Goal: Task Accomplishment & Management: Manage account settings

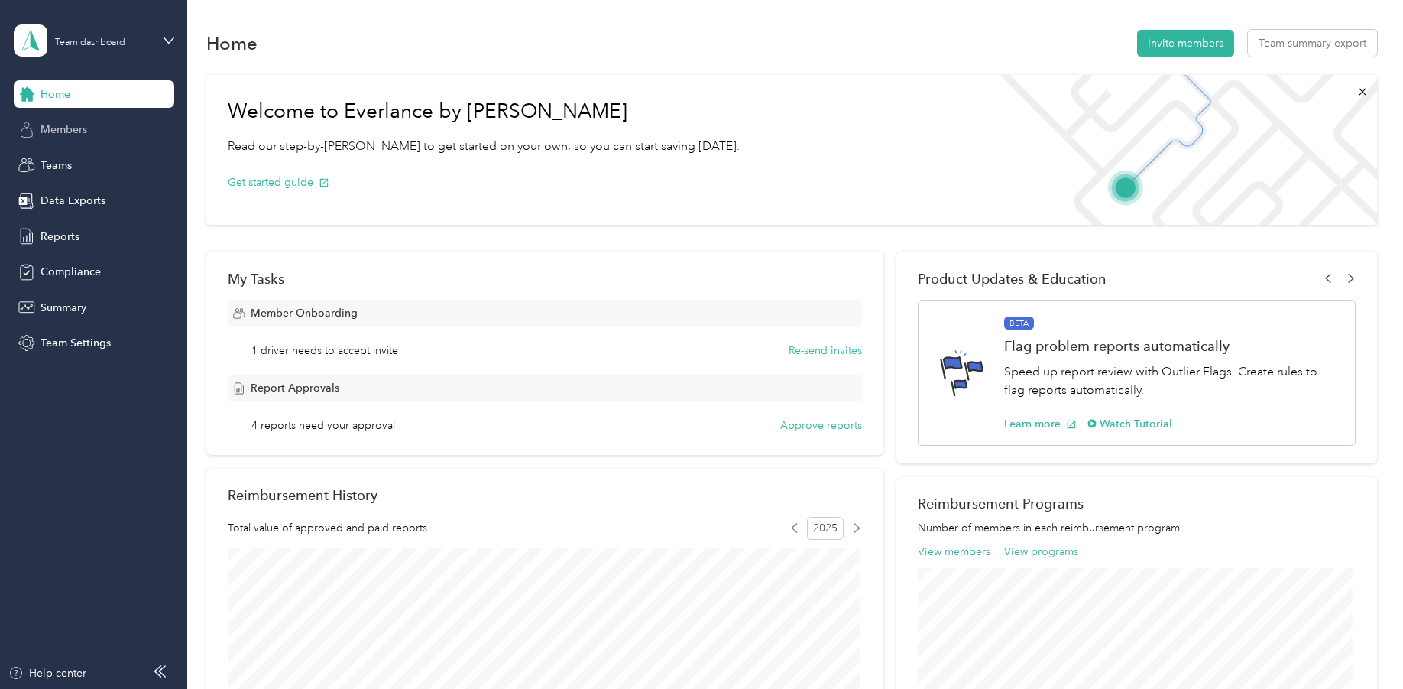
click at [59, 128] on span "Members" at bounding box center [64, 130] width 47 height 16
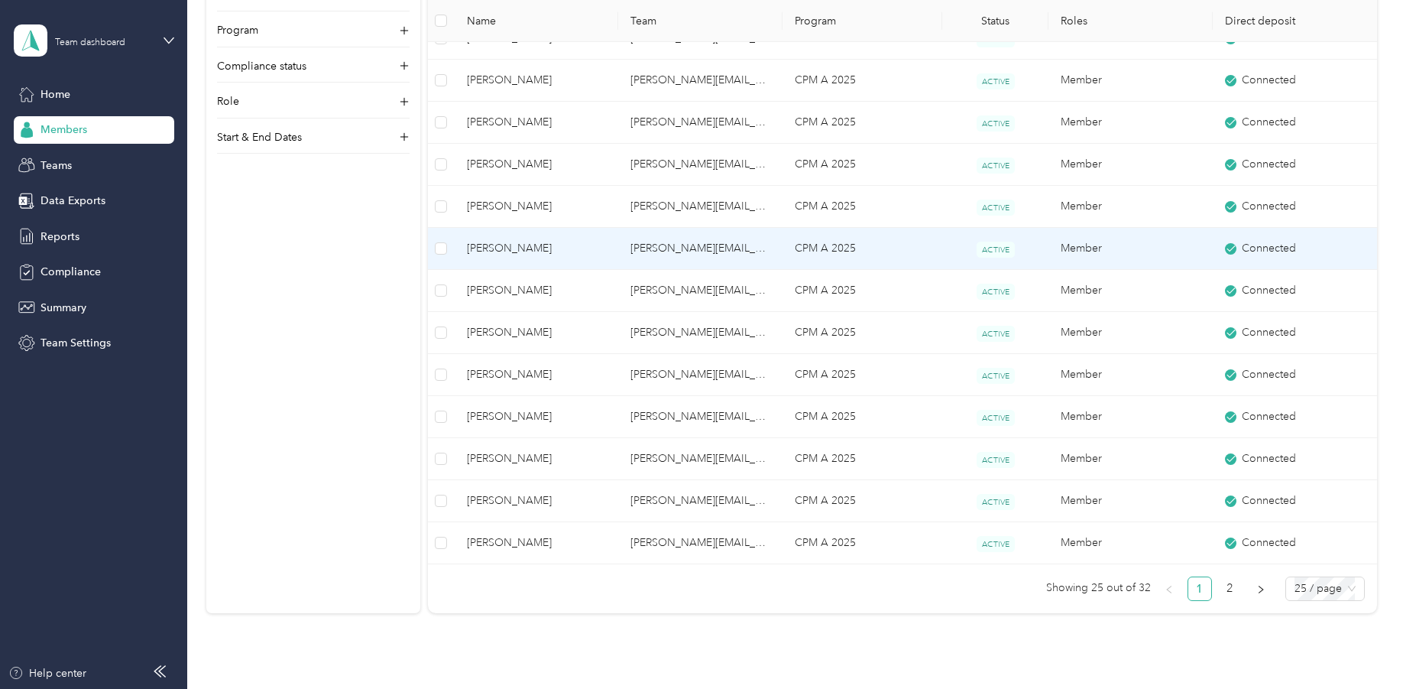
scroll to position [764, 0]
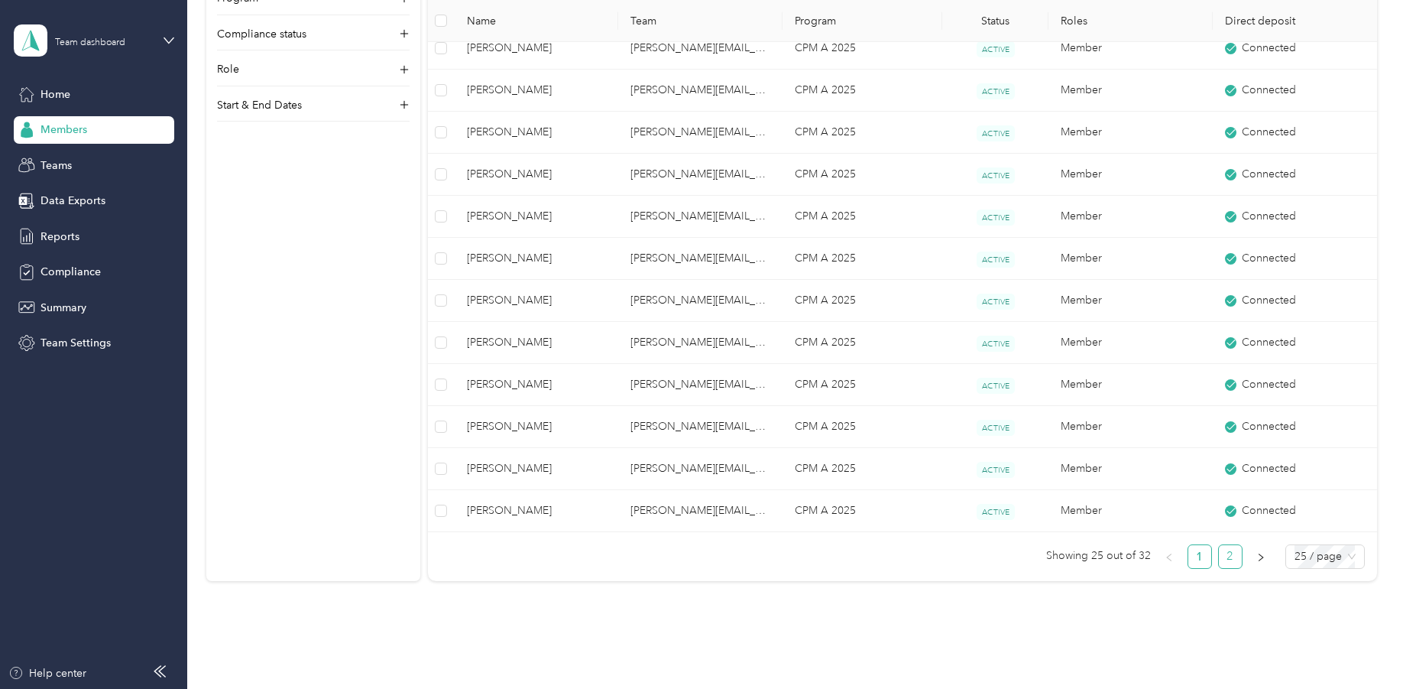
click at [1227, 556] on link "2" at bounding box center [1230, 556] width 23 height 23
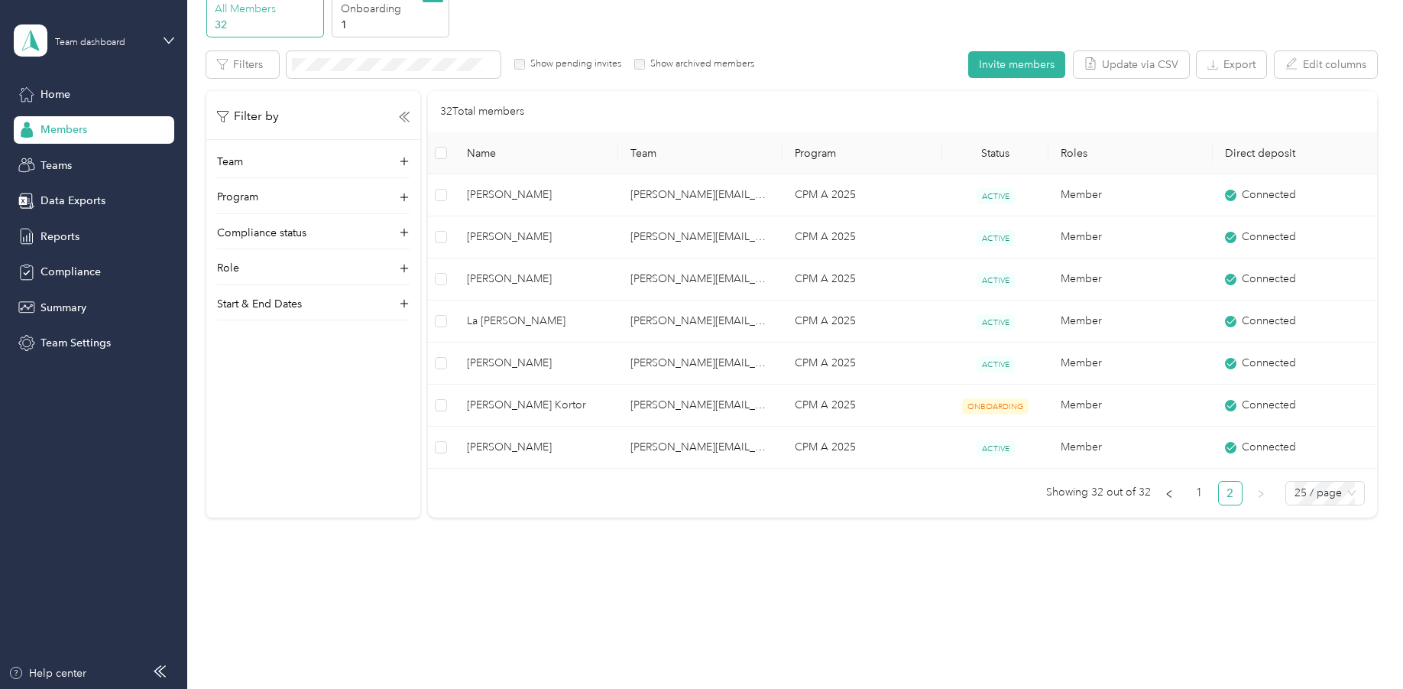
scroll to position [71, 0]
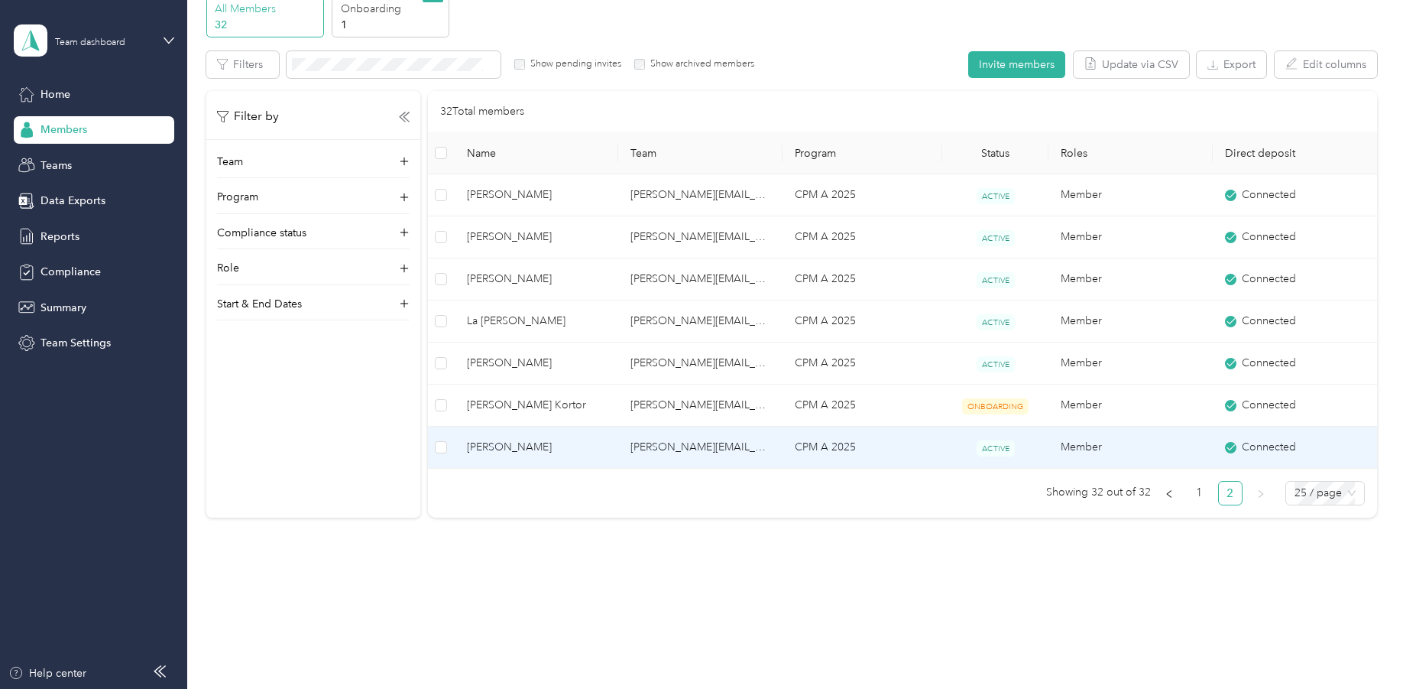
click at [499, 445] on span "[PERSON_NAME]" at bounding box center [537, 447] width 140 height 17
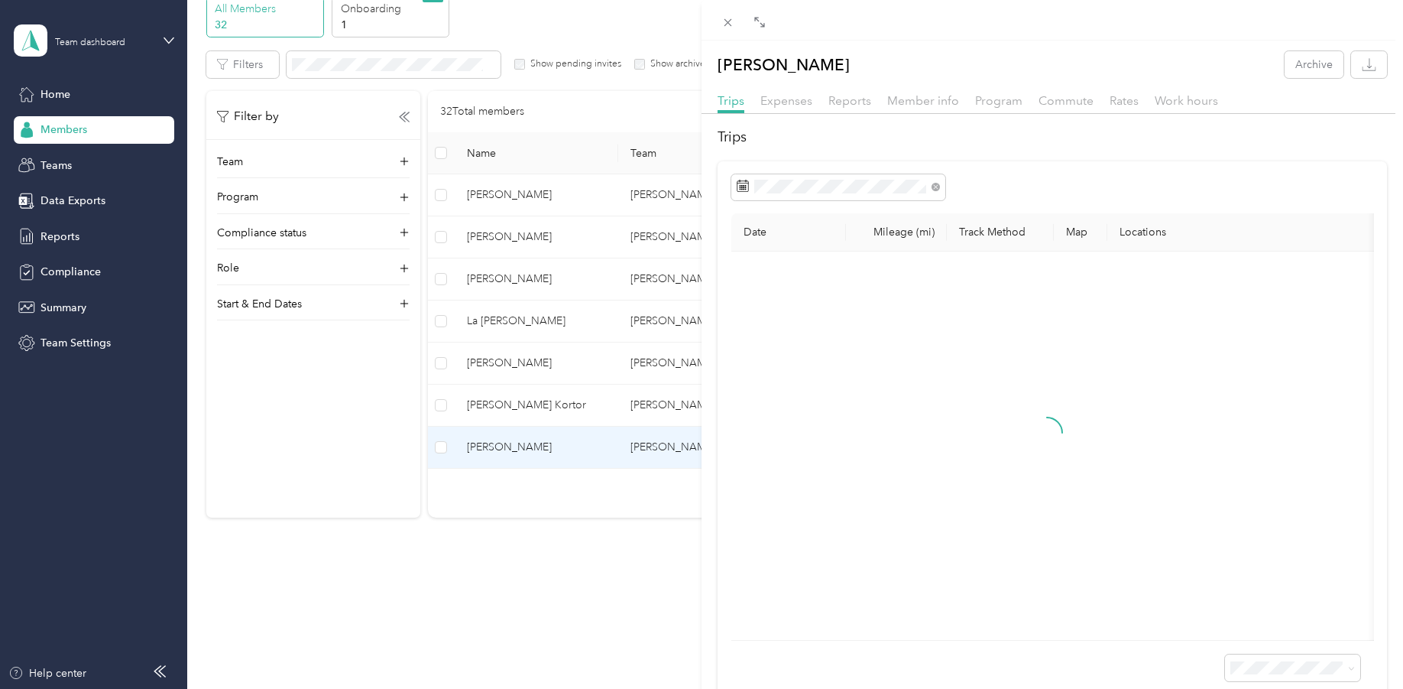
click at [470, 442] on div "[PERSON_NAME] Archive Trips Expenses Reports Member info Program Commute Rates …" at bounding box center [701, 344] width 1403 height 689
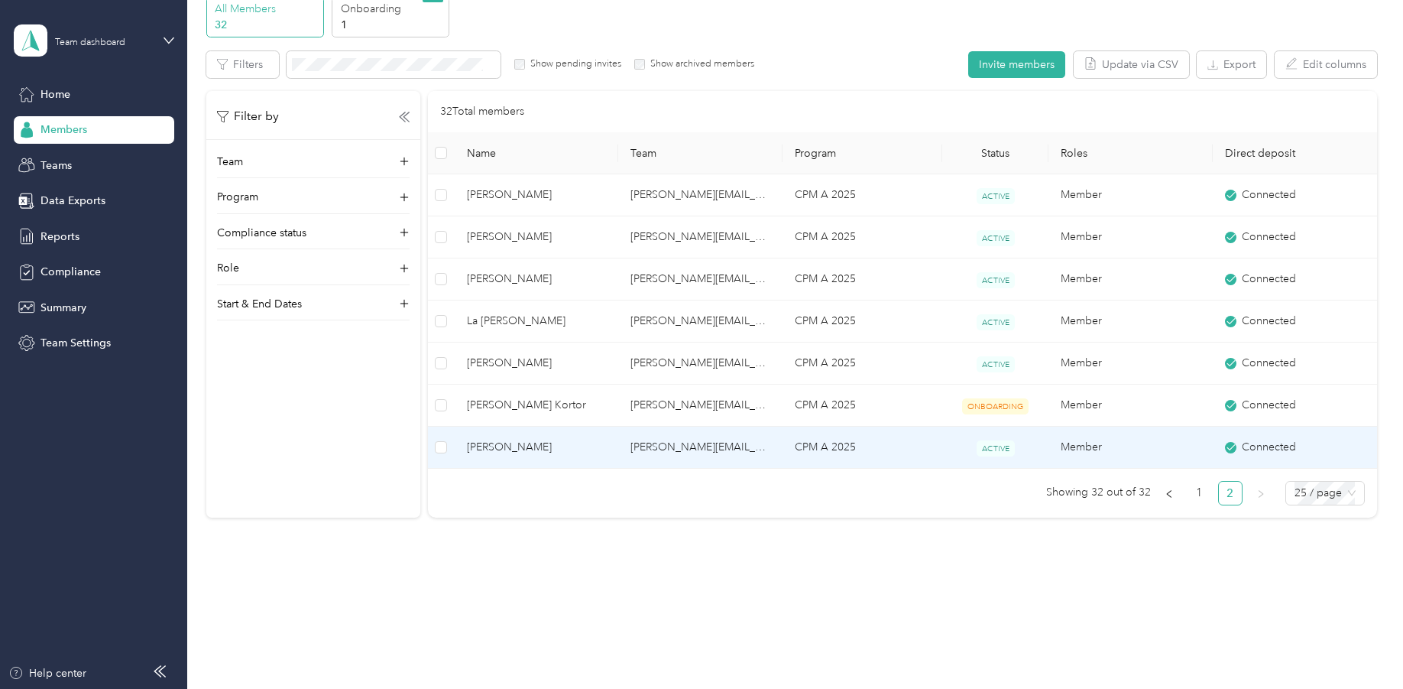
click at [495, 447] on span "[PERSON_NAME]" at bounding box center [537, 447] width 140 height 17
click at [495, 688] on div "Drag to resize Click to close [PERSON_NAME] Archive Trips Expenses Reports Memb…" at bounding box center [698, 689] width 1396 height 0
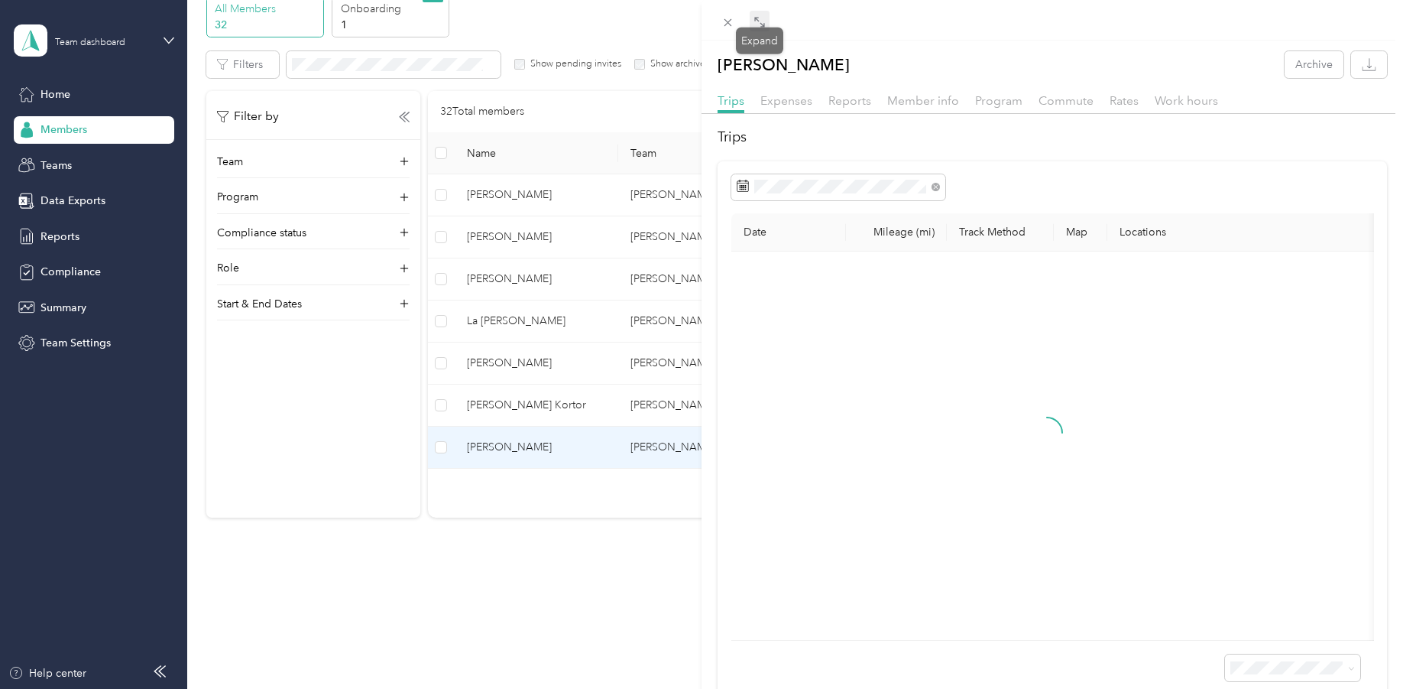
click at [760, 19] on icon at bounding box center [760, 22] width 12 height 12
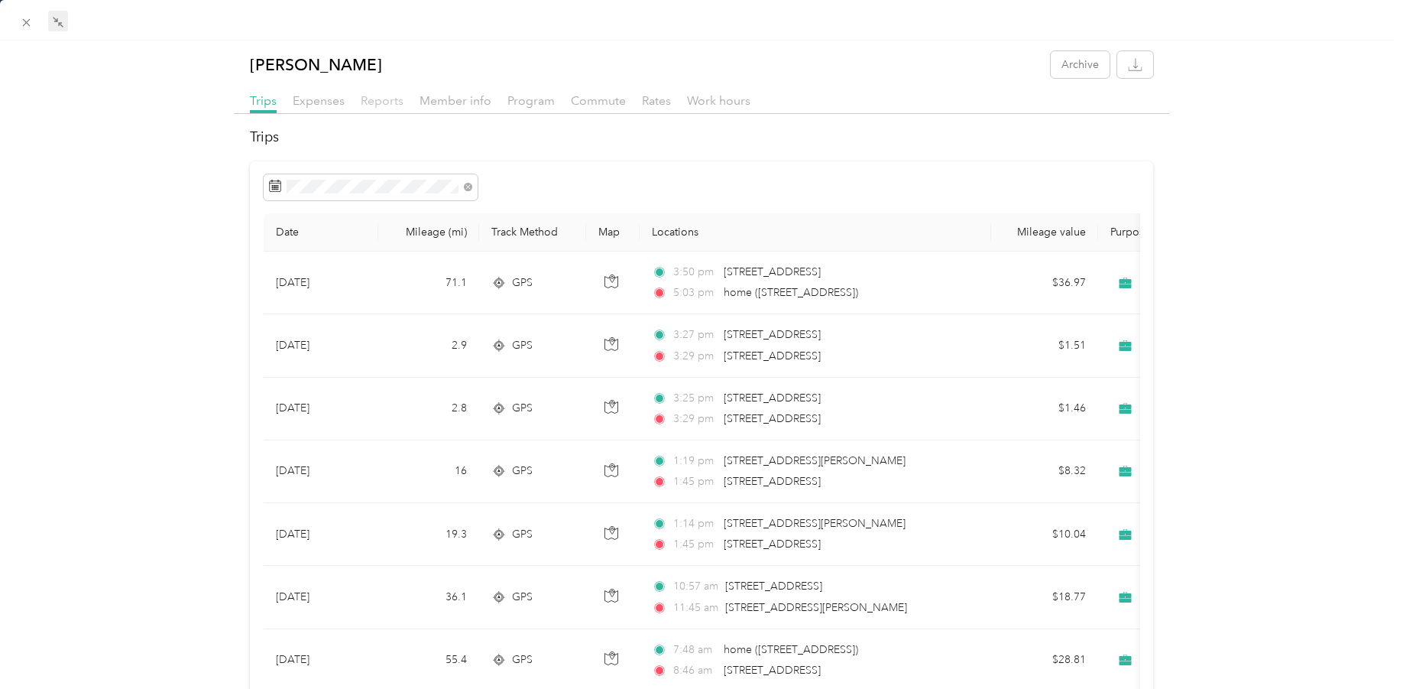
click at [384, 96] on span "Reports" at bounding box center [382, 100] width 43 height 15
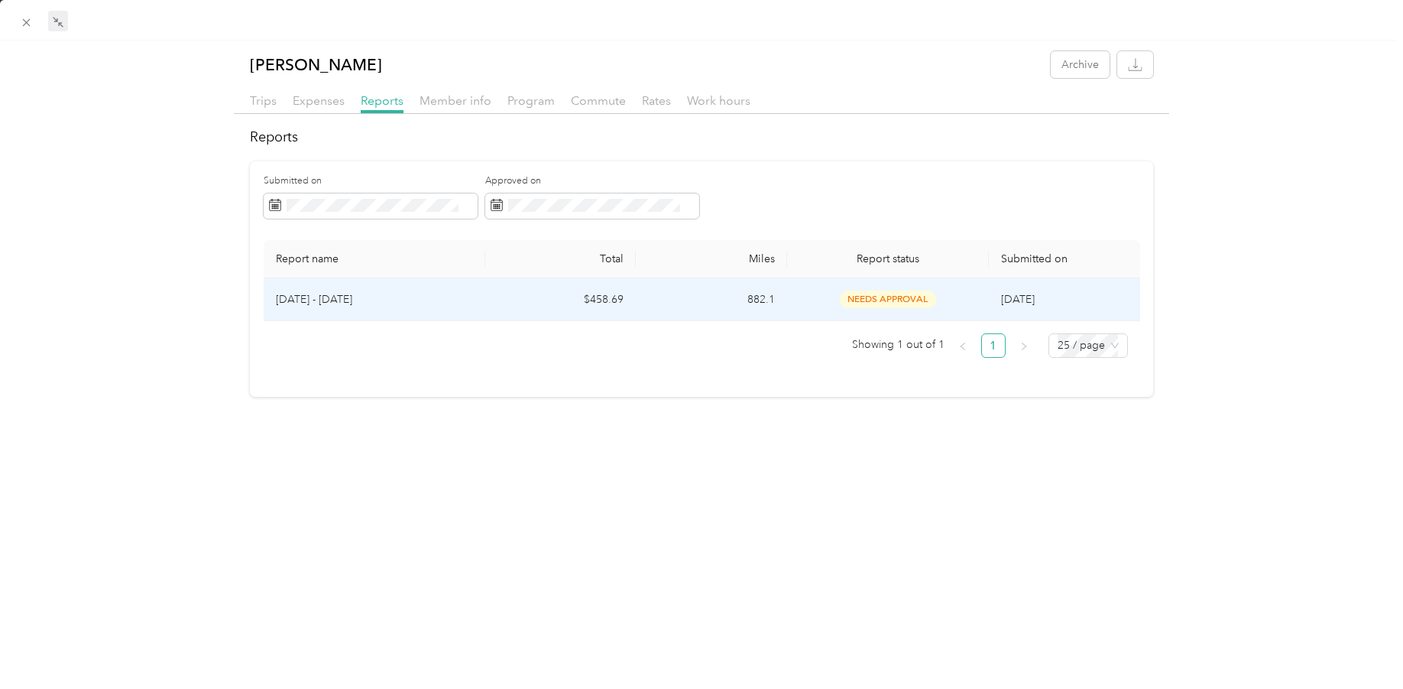
click at [339, 296] on p "[DATE] - [DATE]" at bounding box center [374, 299] width 197 height 17
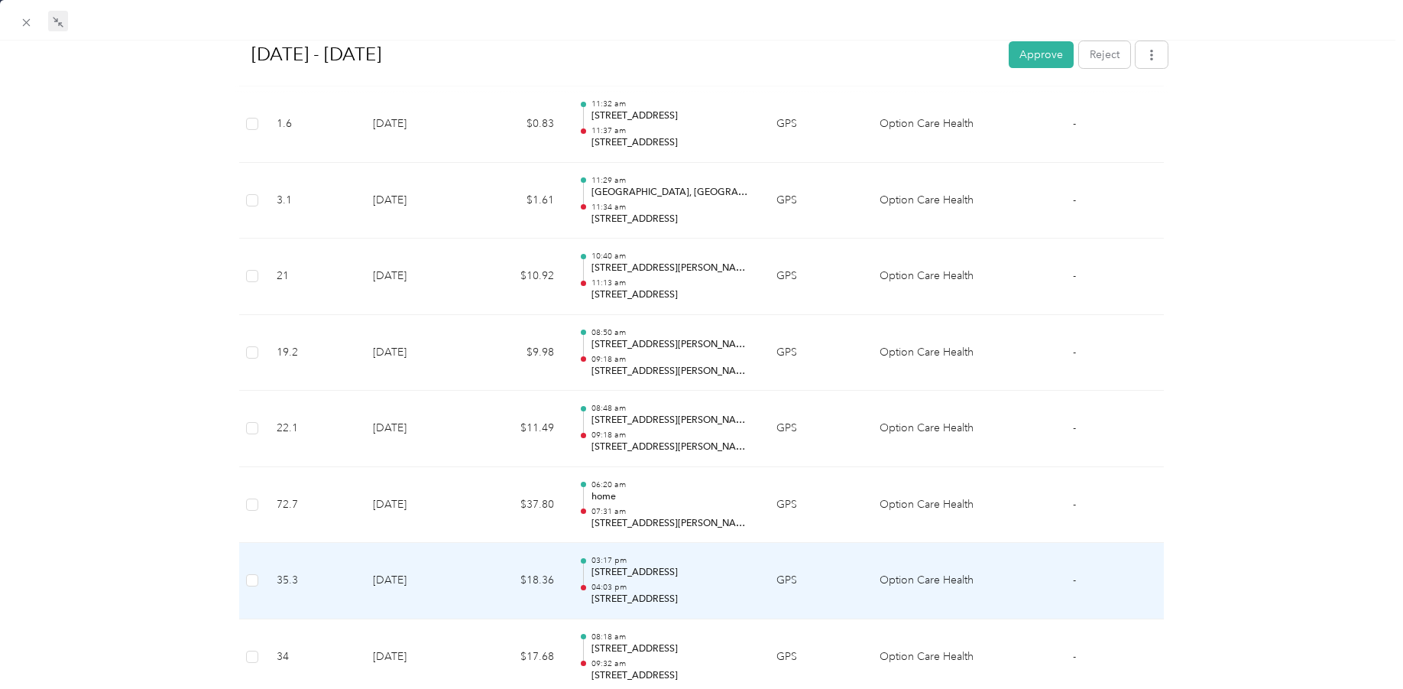
scroll to position [1605, 0]
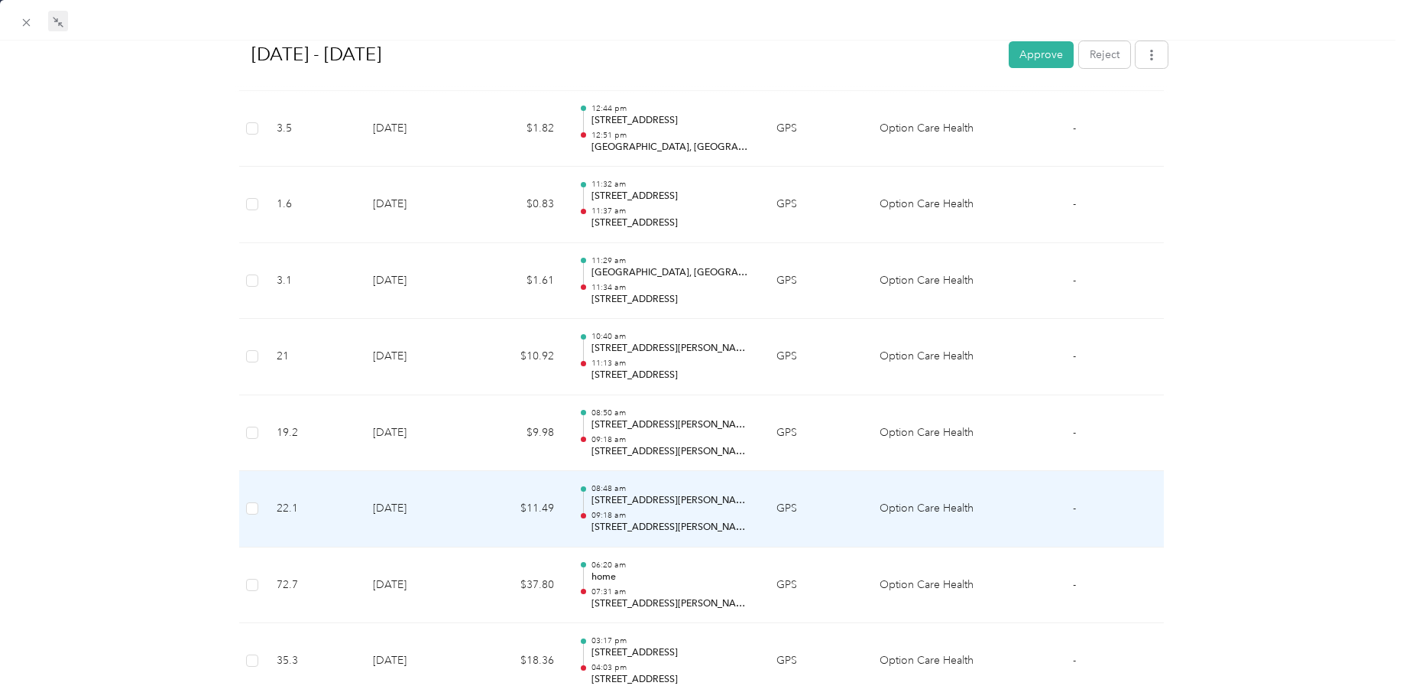
scroll to position [1452, 0]
drag, startPoint x: 249, startPoint y: 533, endPoint x: 268, endPoint y: 531, distance: 19.2
click at [268, 531] on tr "22.1 [DATE] $11.49 08:48 am [STREET_ADDRESS][PERSON_NAME] 09:18 am [STREET_ADDR…" at bounding box center [701, 512] width 925 height 76
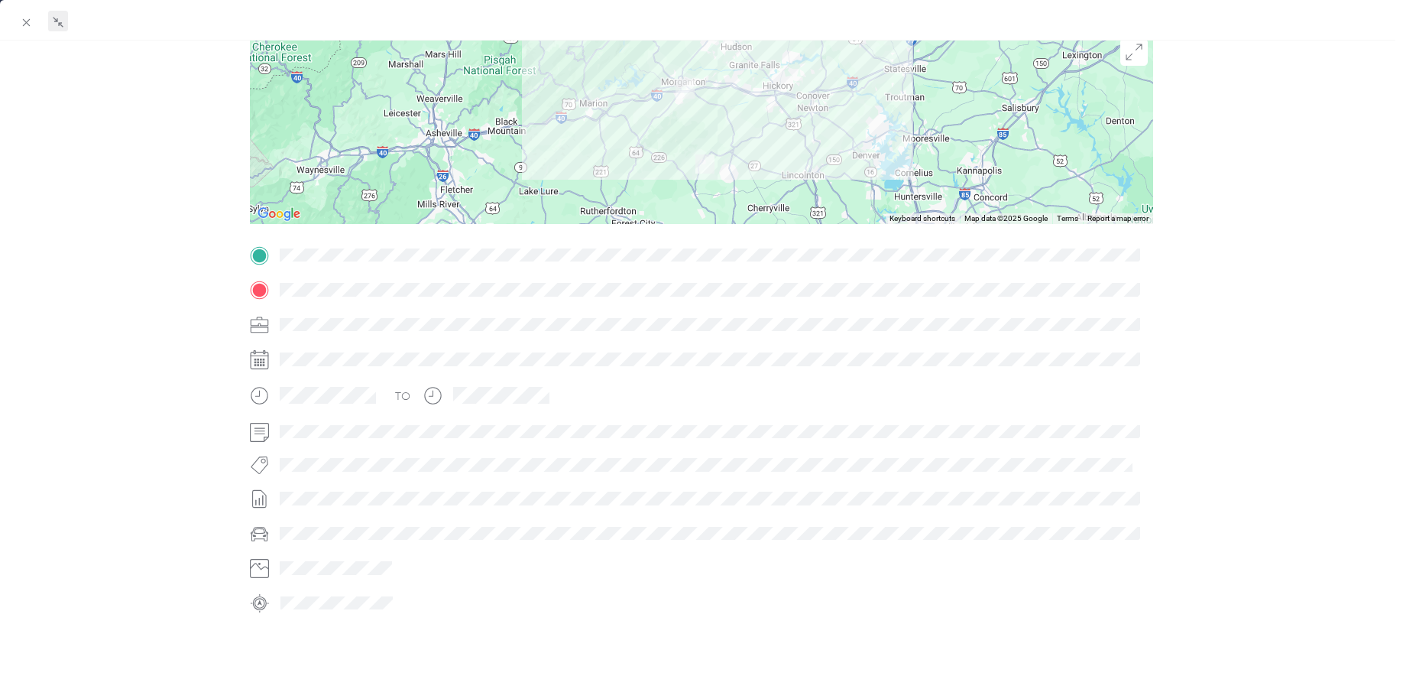
scroll to position [0, 0]
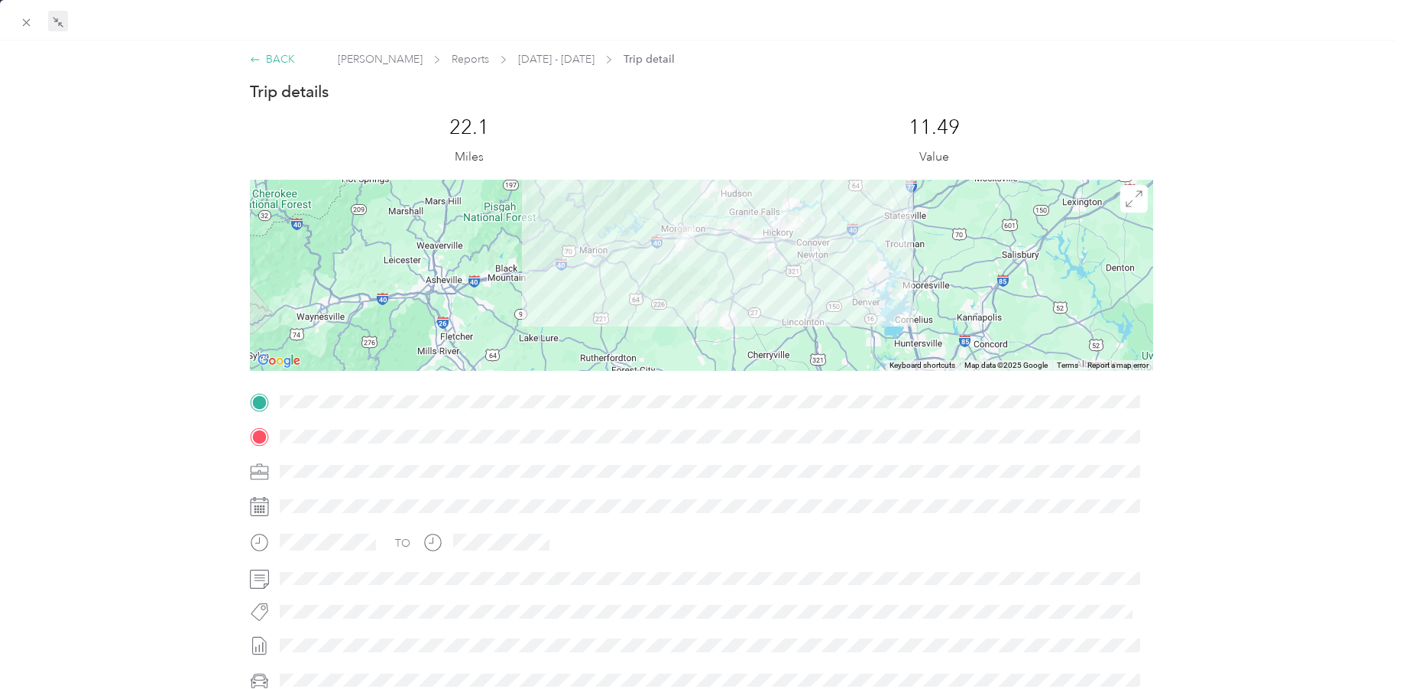
click at [263, 56] on div "BACK" at bounding box center [272, 59] width 45 height 16
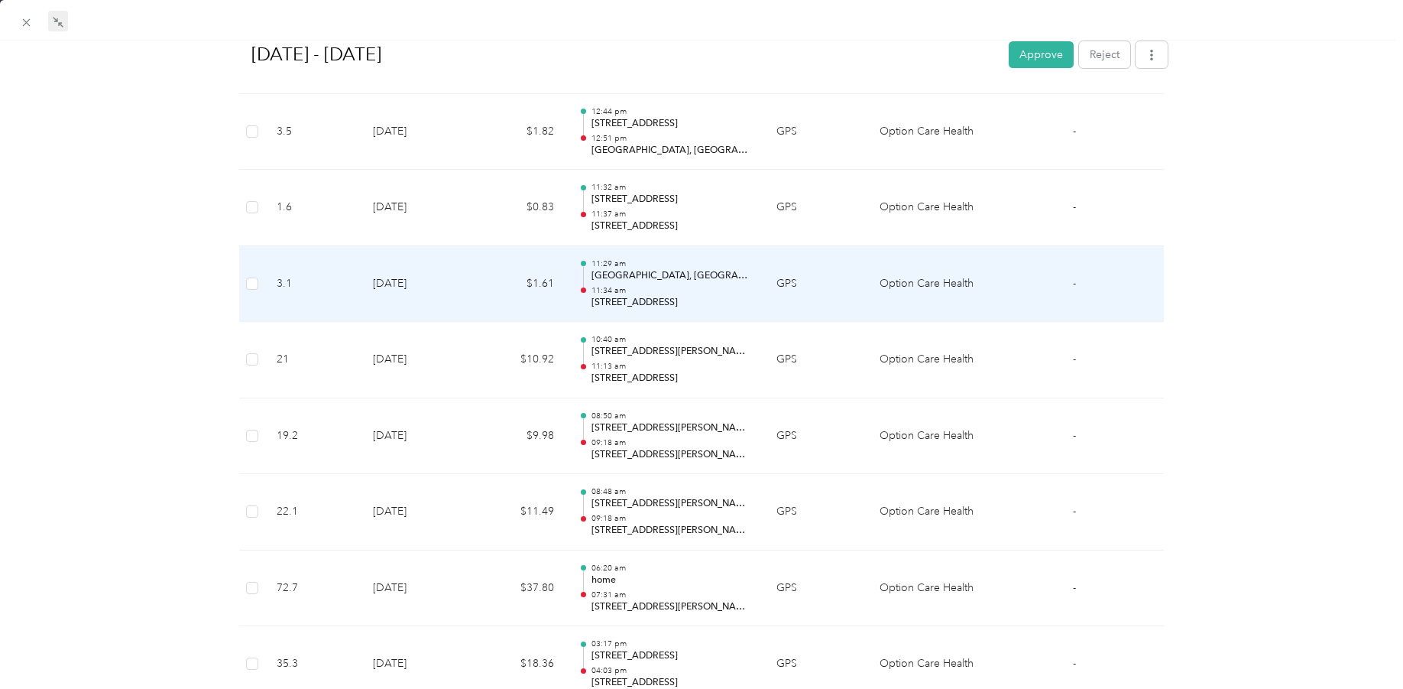
scroll to position [1529, 0]
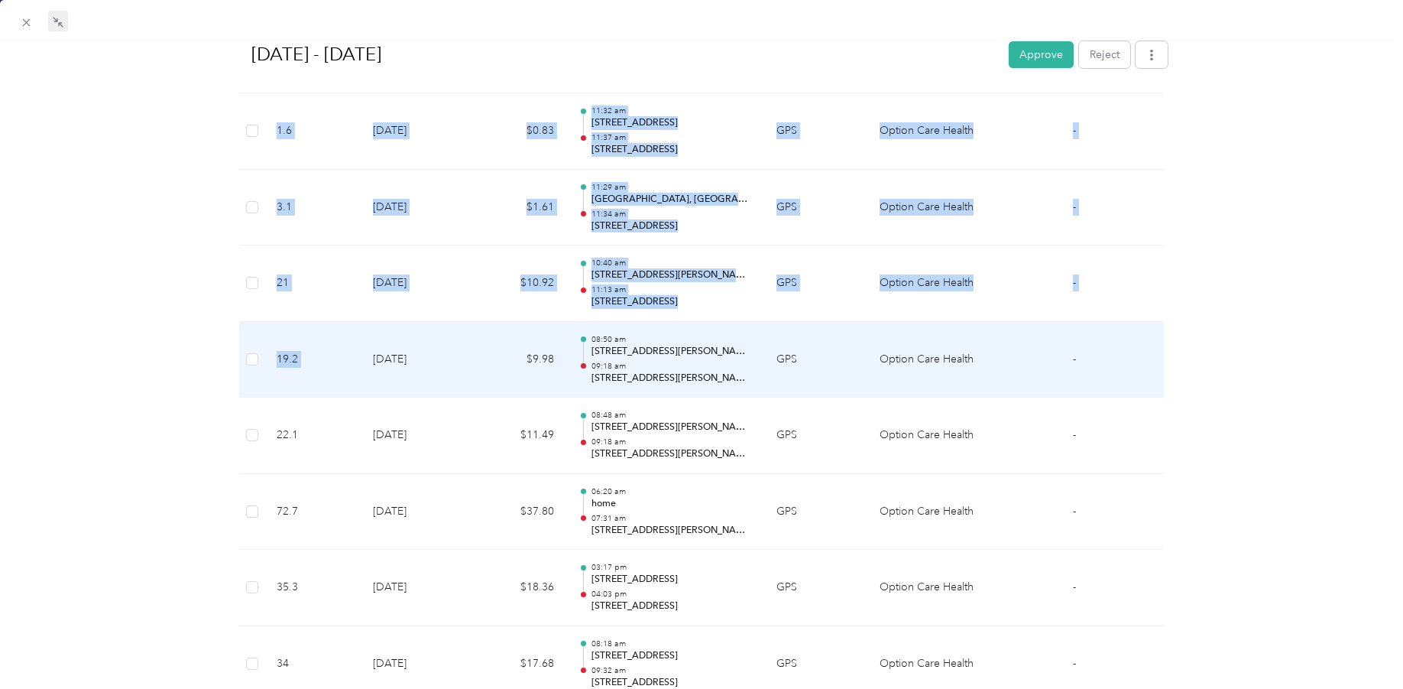
drag, startPoint x: 229, startPoint y: 326, endPoint x: 360, endPoint y: 326, distance: 130.7
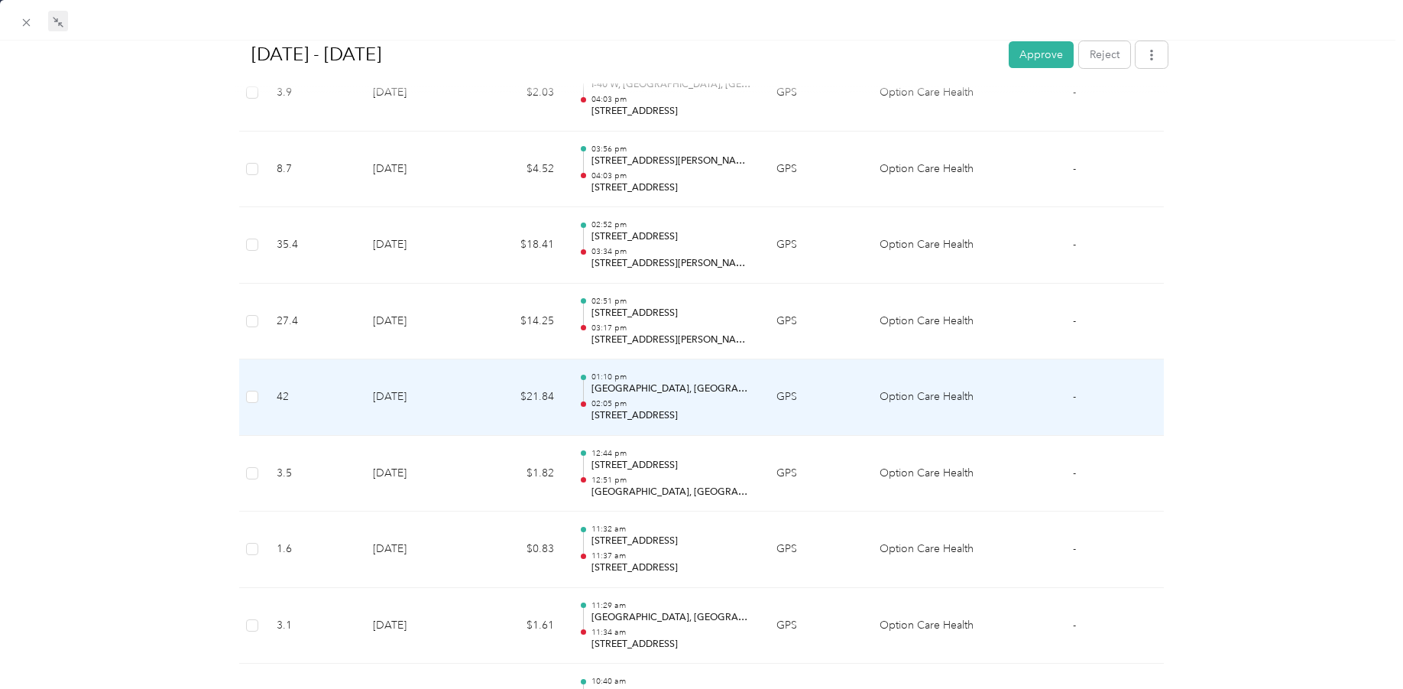
scroll to position [1146, 0]
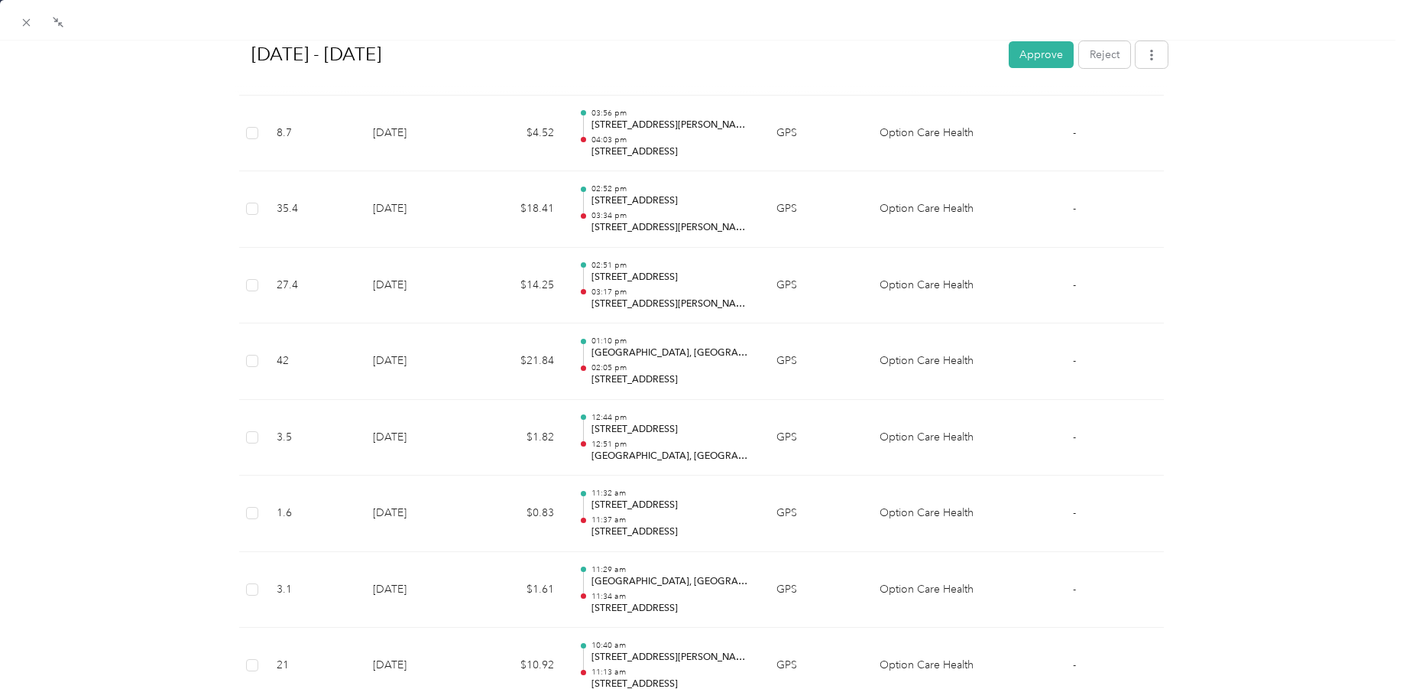
drag, startPoint x: 57, startPoint y: 21, endPoint x: 103, endPoint y: 58, distance: 59.2
click at [57, 21] on icon at bounding box center [55, 19] width 5 height 5
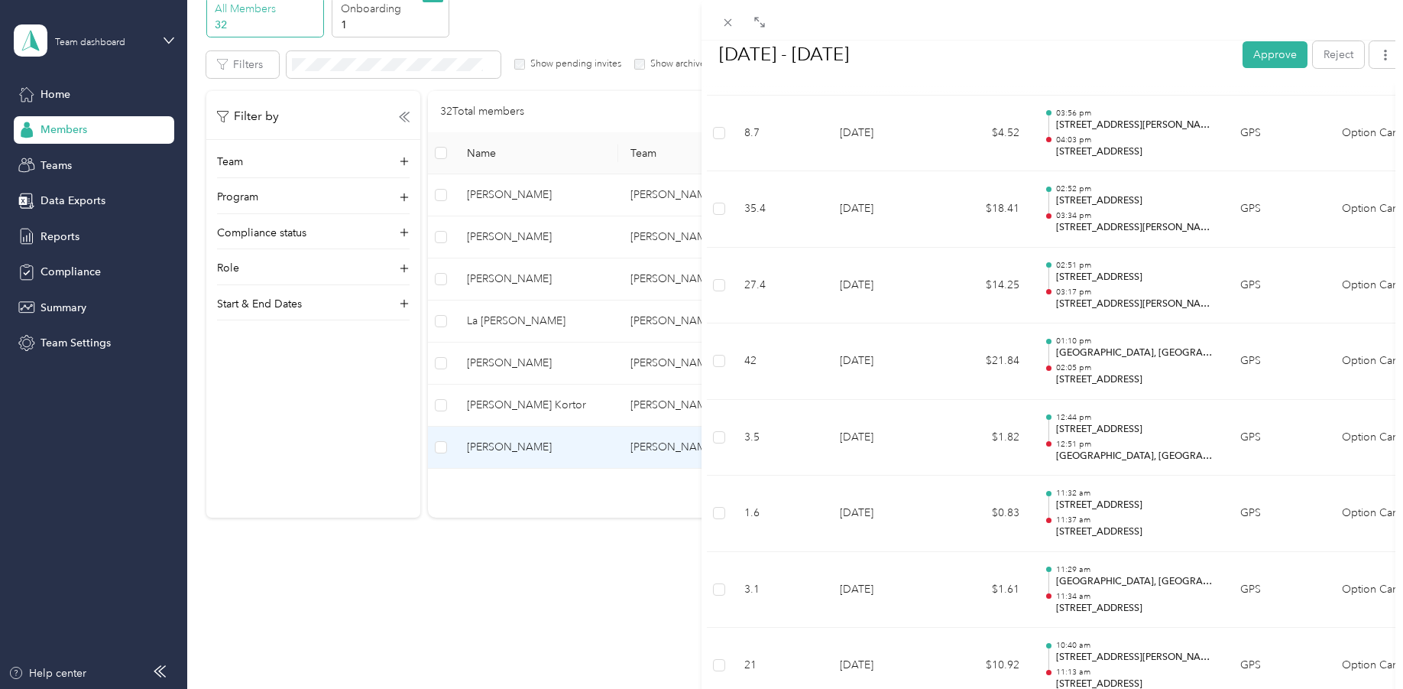
click at [506, 497] on div "BACK [PERSON_NAME] Reports [DATE] - [DATE] [DATE] - [DATE] Approve Reject Needs…" at bounding box center [701, 344] width 1403 height 689
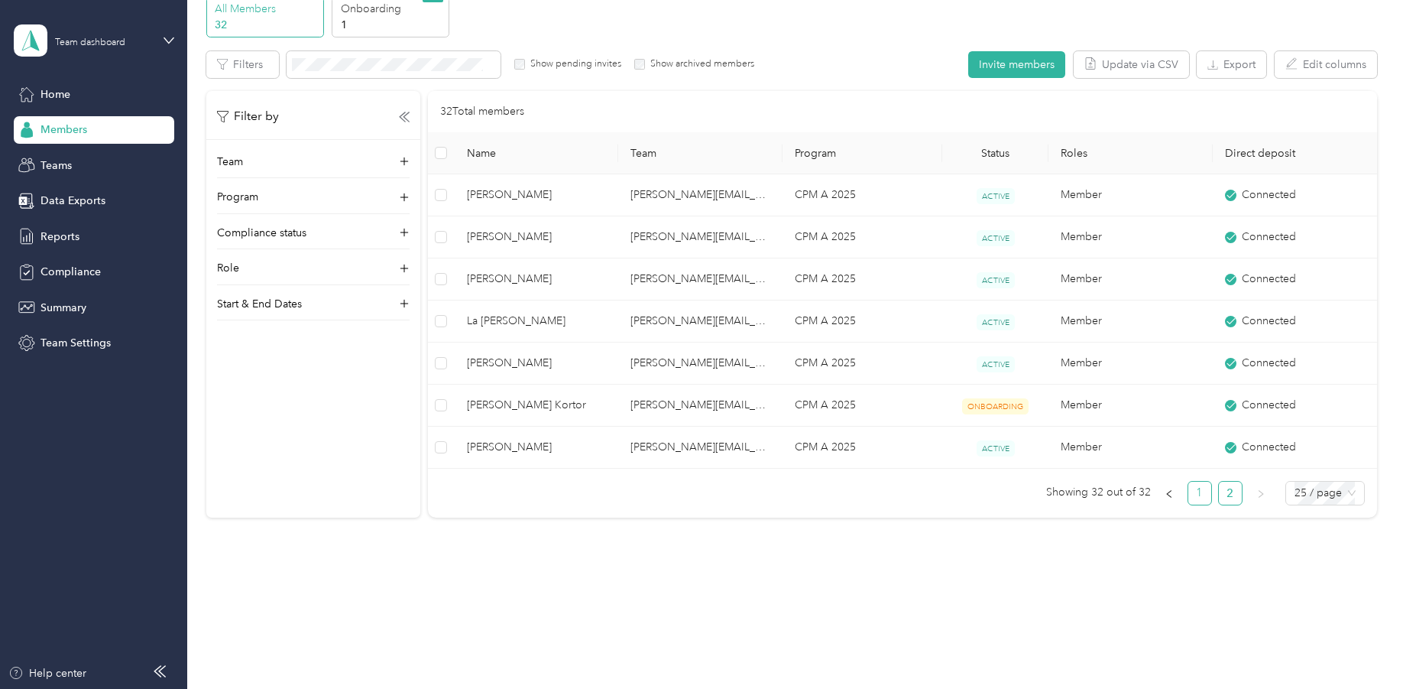
click at [1195, 494] on link "1" at bounding box center [1199, 492] width 23 height 23
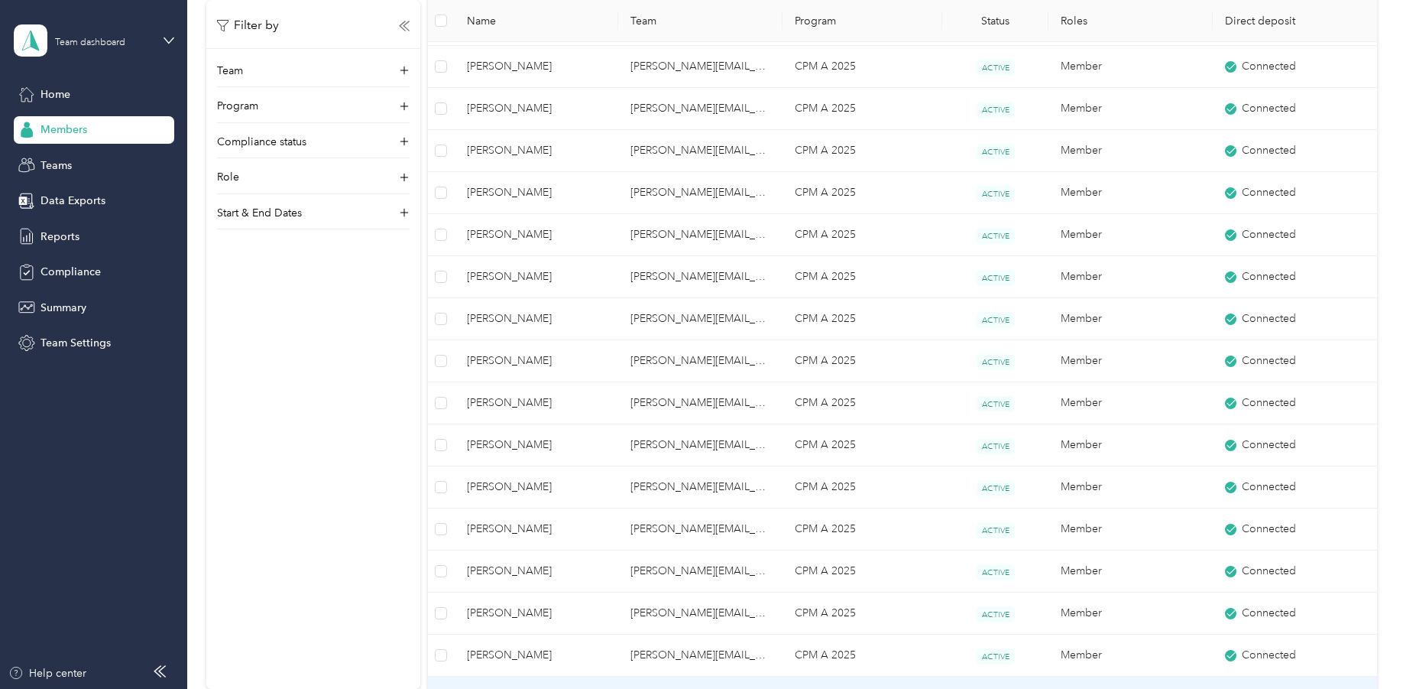
scroll to position [530, 0]
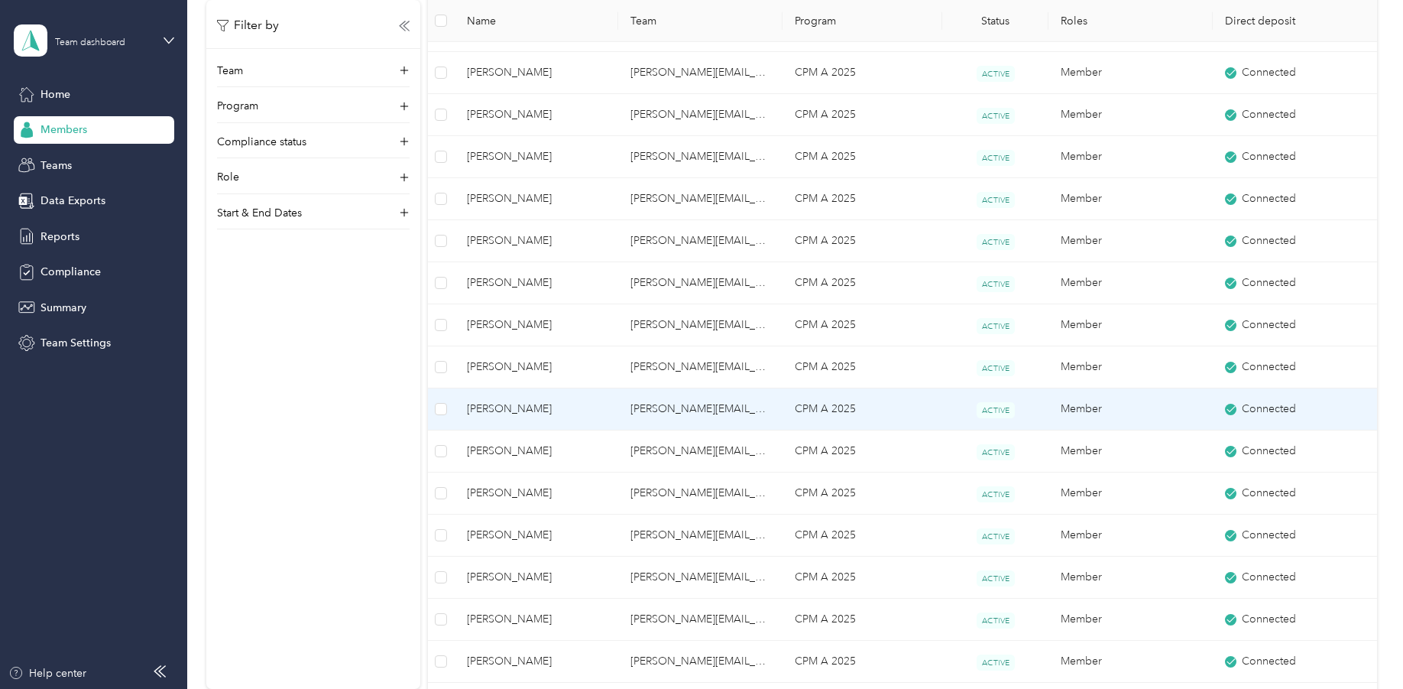
click at [507, 405] on span "[PERSON_NAME]" at bounding box center [537, 408] width 140 height 17
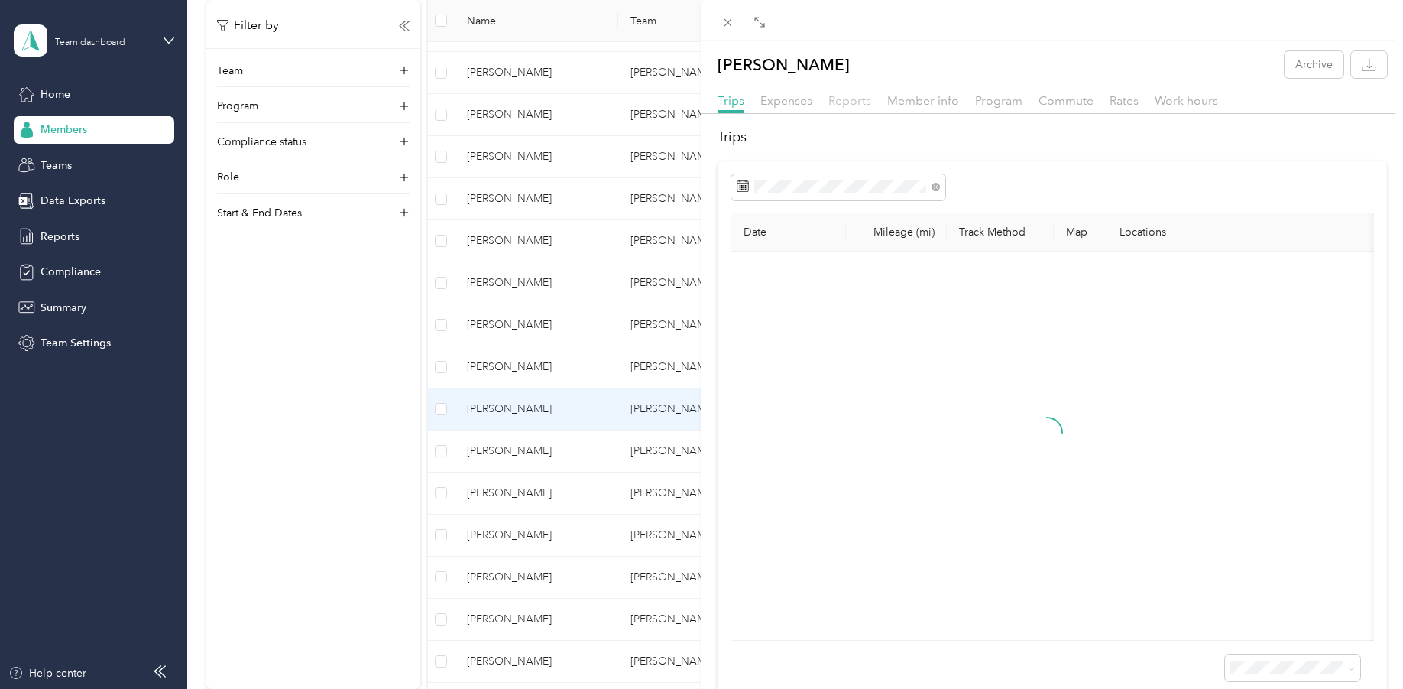
click at [855, 97] on span "Reports" at bounding box center [849, 100] width 43 height 15
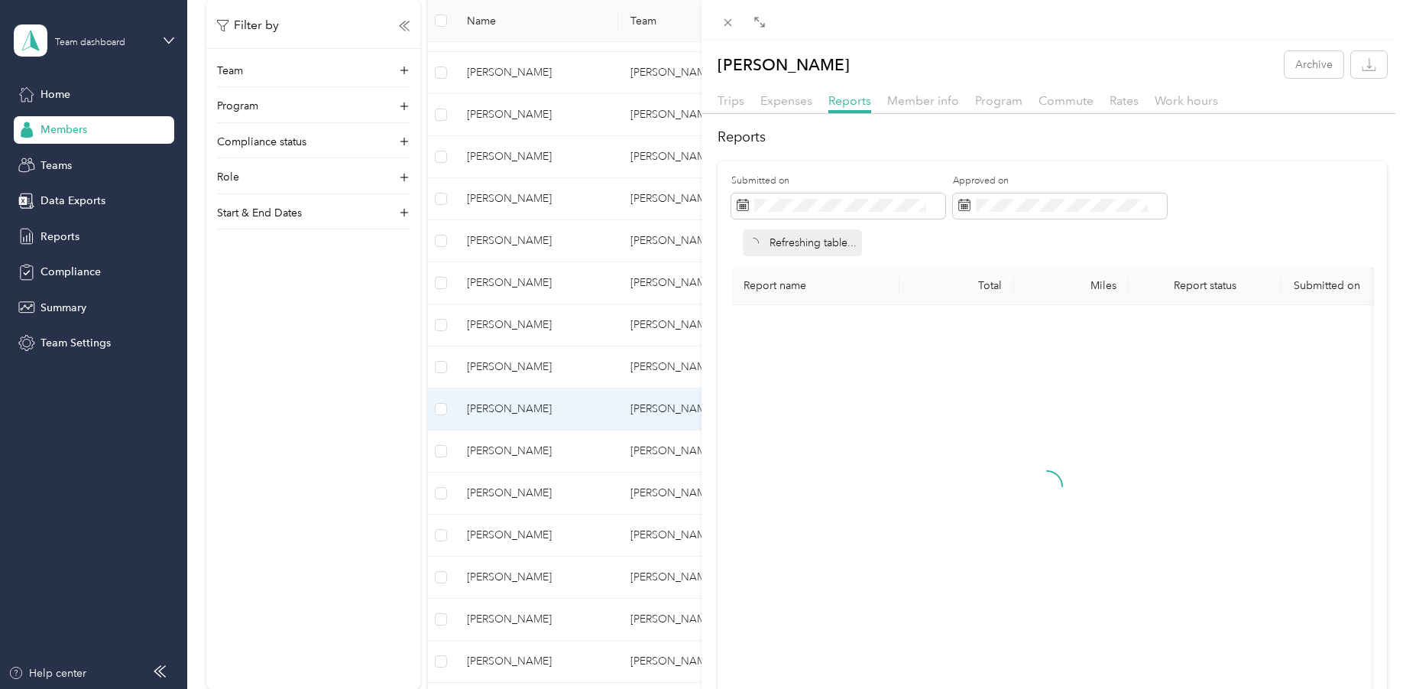
click at [765, 24] on icon at bounding box center [760, 22] width 12 height 12
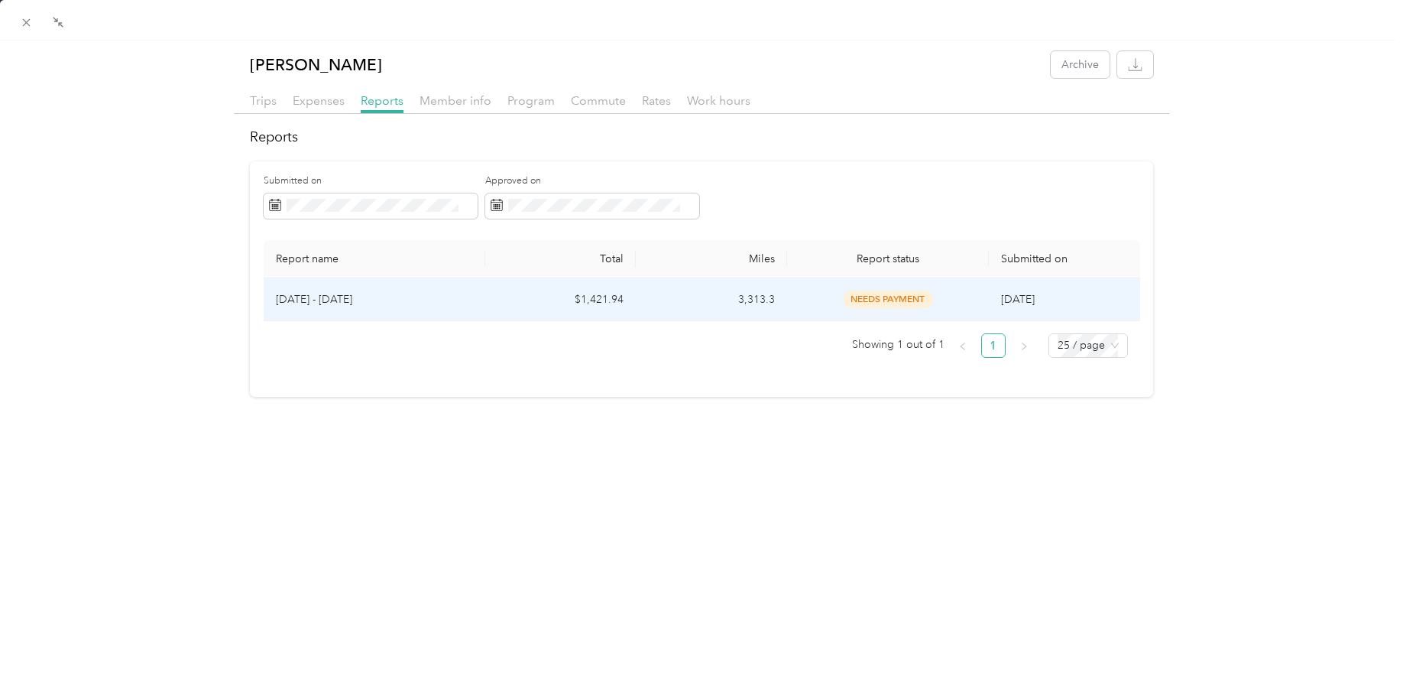
click at [324, 298] on p "[DATE] - [DATE]" at bounding box center [374, 299] width 197 height 17
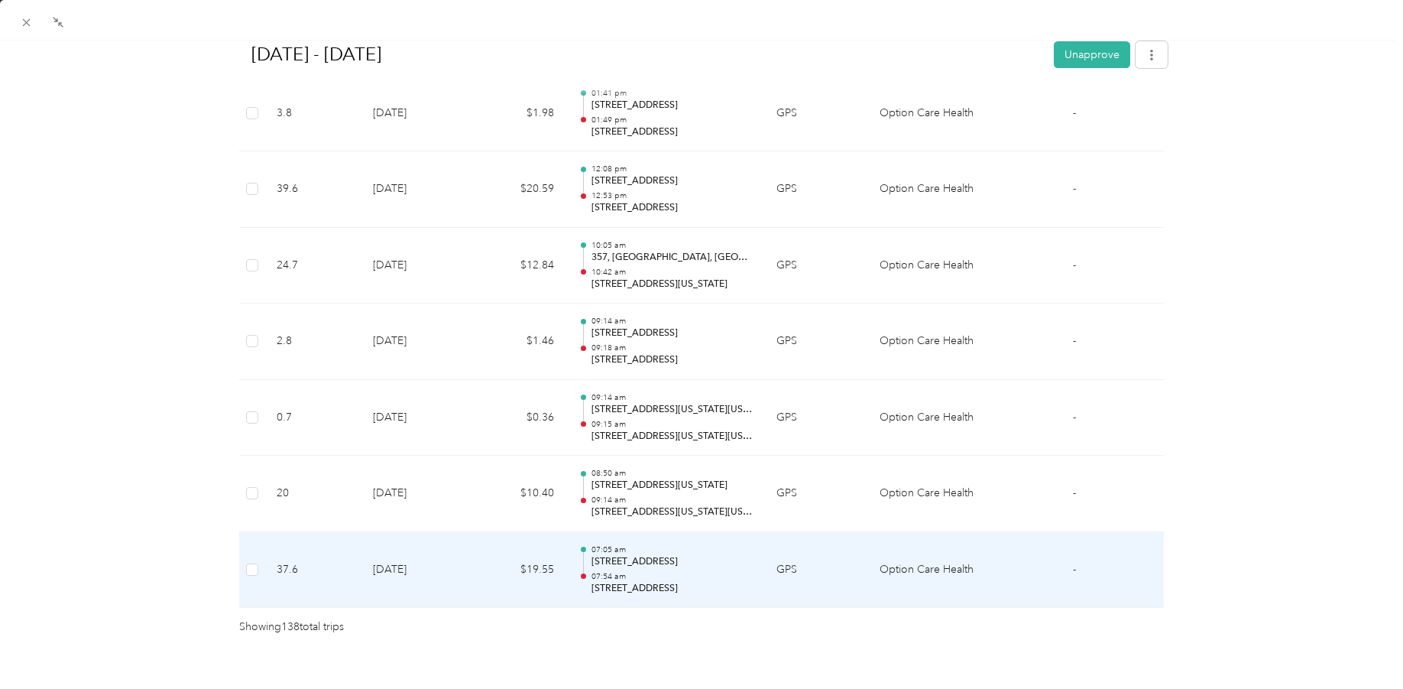
scroll to position [10419, 0]
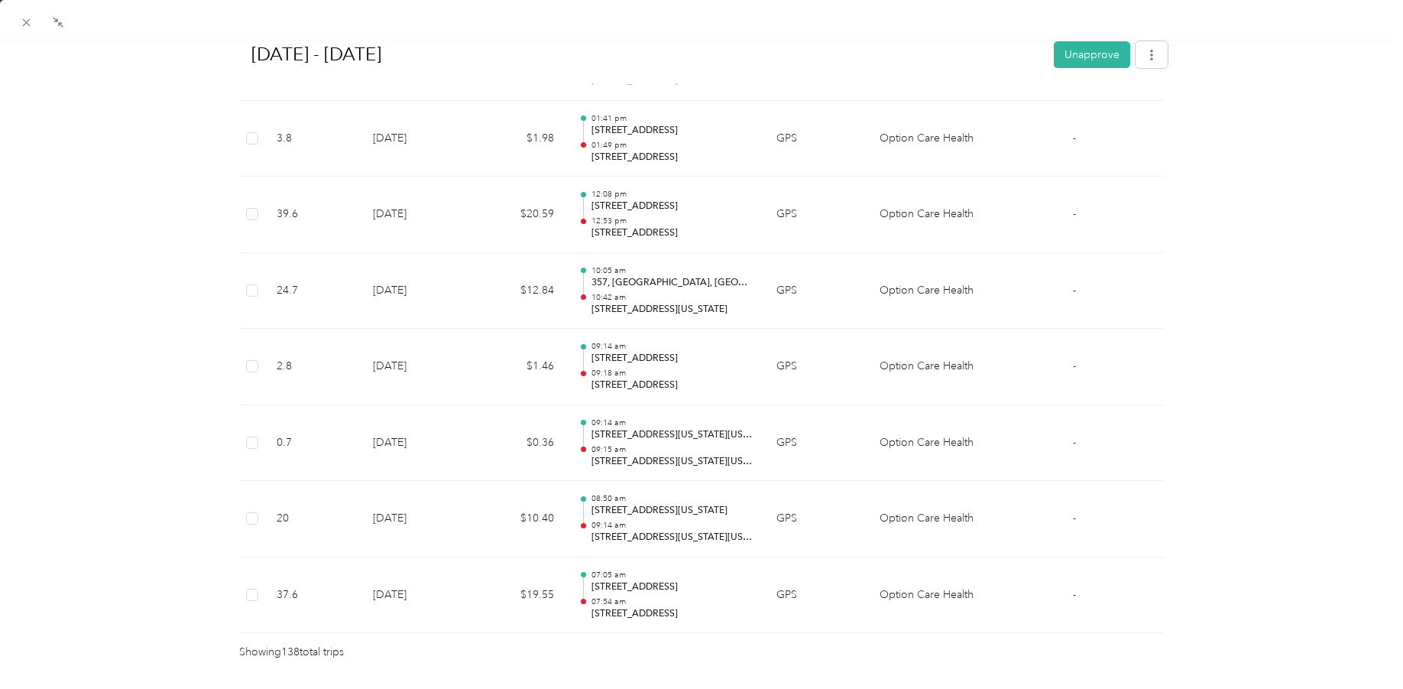
drag, startPoint x: 208, startPoint y: 331, endPoint x: 228, endPoint y: 332, distance: 19.9
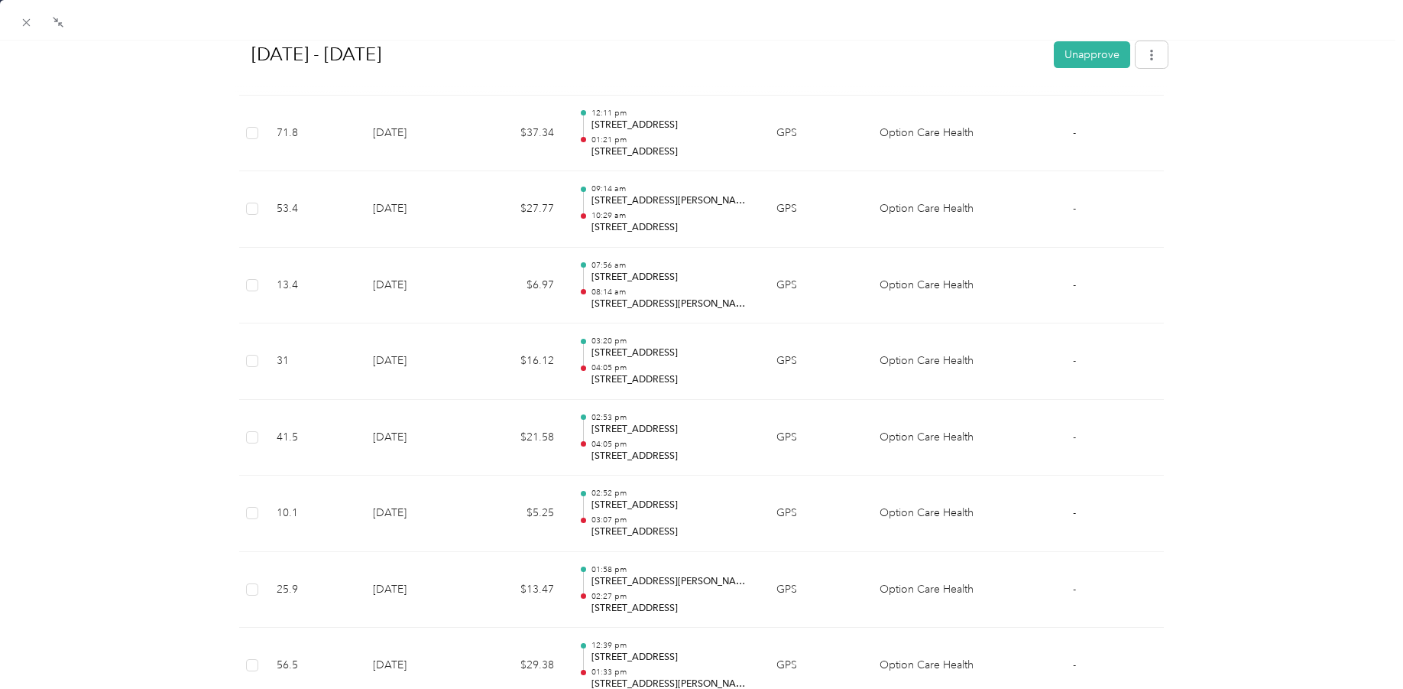
scroll to position [8432, 0]
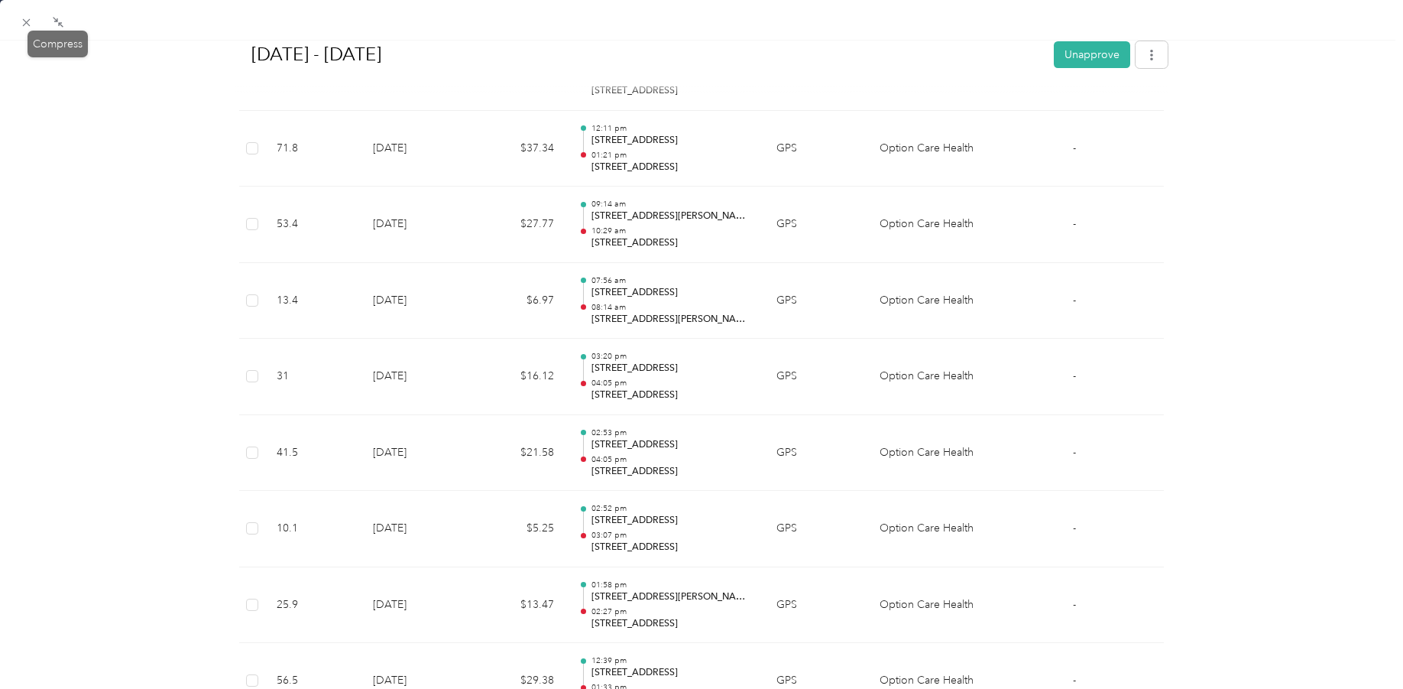
drag, startPoint x: 59, startPoint y: 19, endPoint x: 281, endPoint y: 138, distance: 252.3
click at [60, 20] on icon at bounding box center [58, 22] width 12 height 12
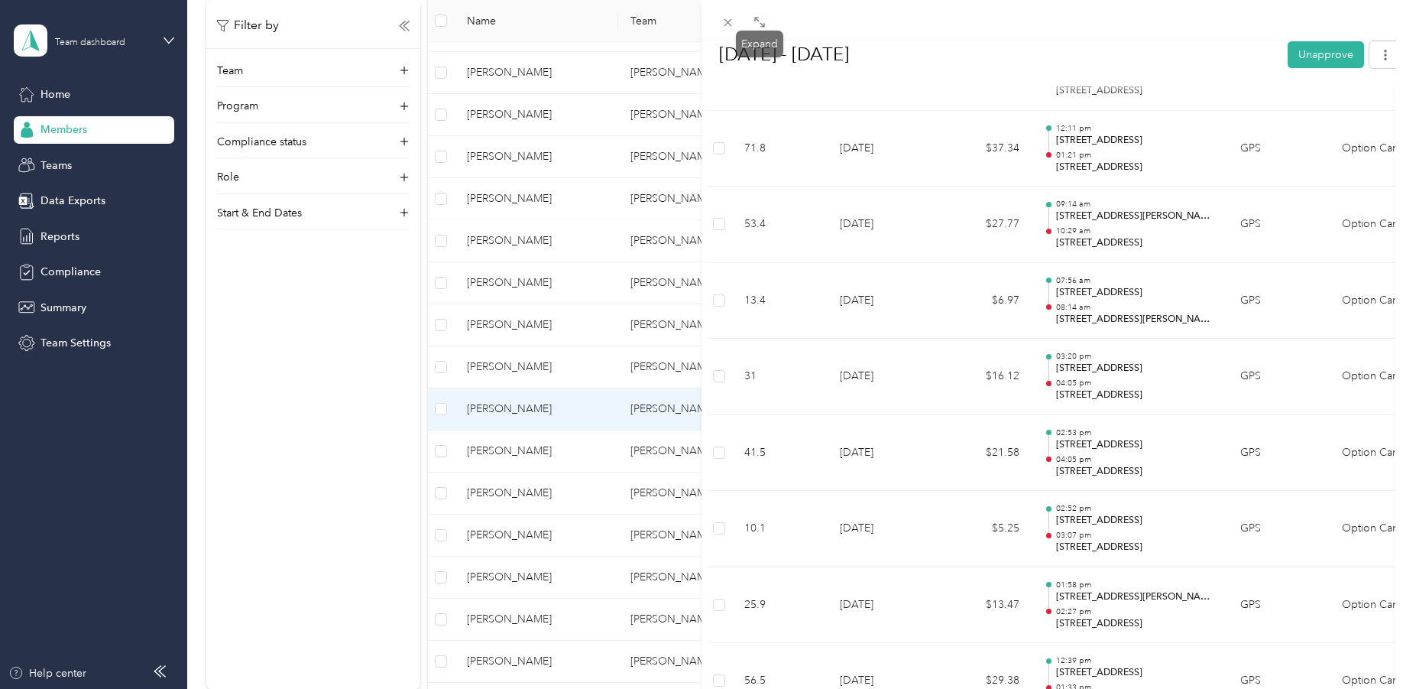
click at [374, 477] on div "BACK [PERSON_NAME] Reports [DATE] - [DATE] [DATE] - [DATE] Unapprove Needs Paym…" at bounding box center [701, 344] width 1403 height 689
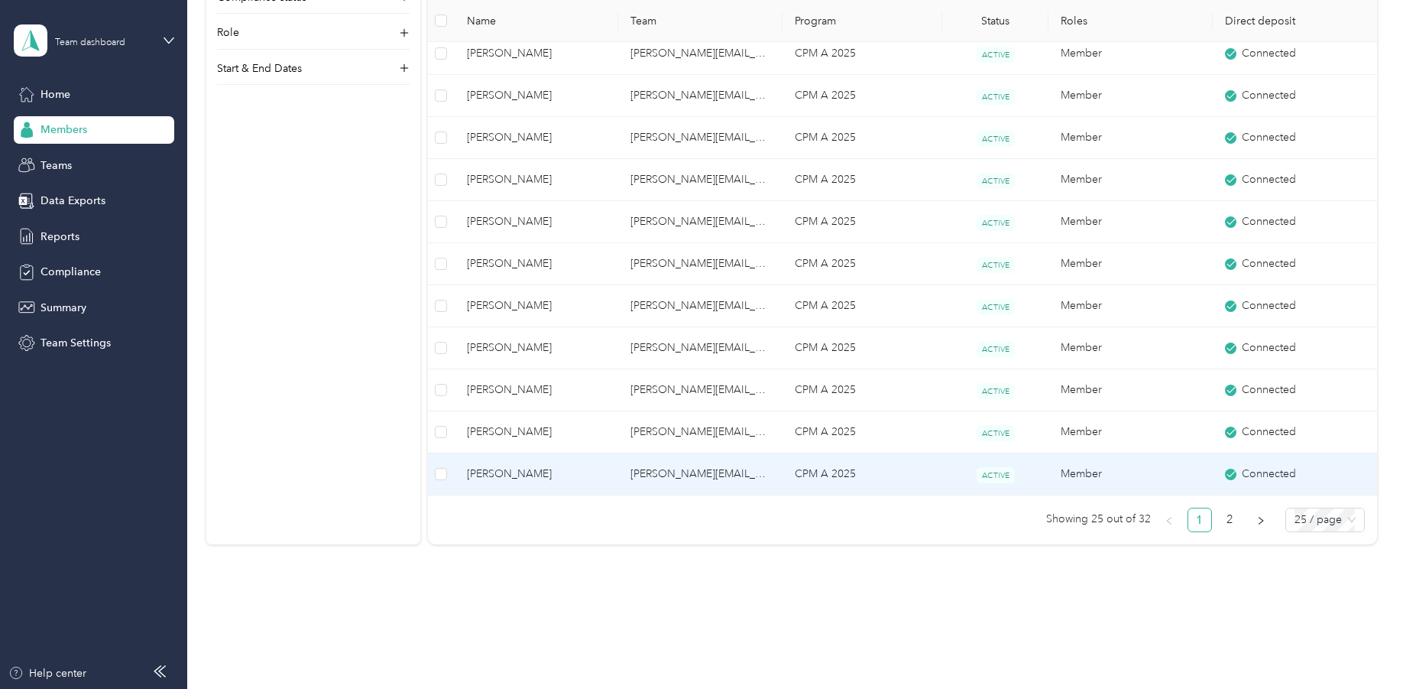
scroll to position [828, 0]
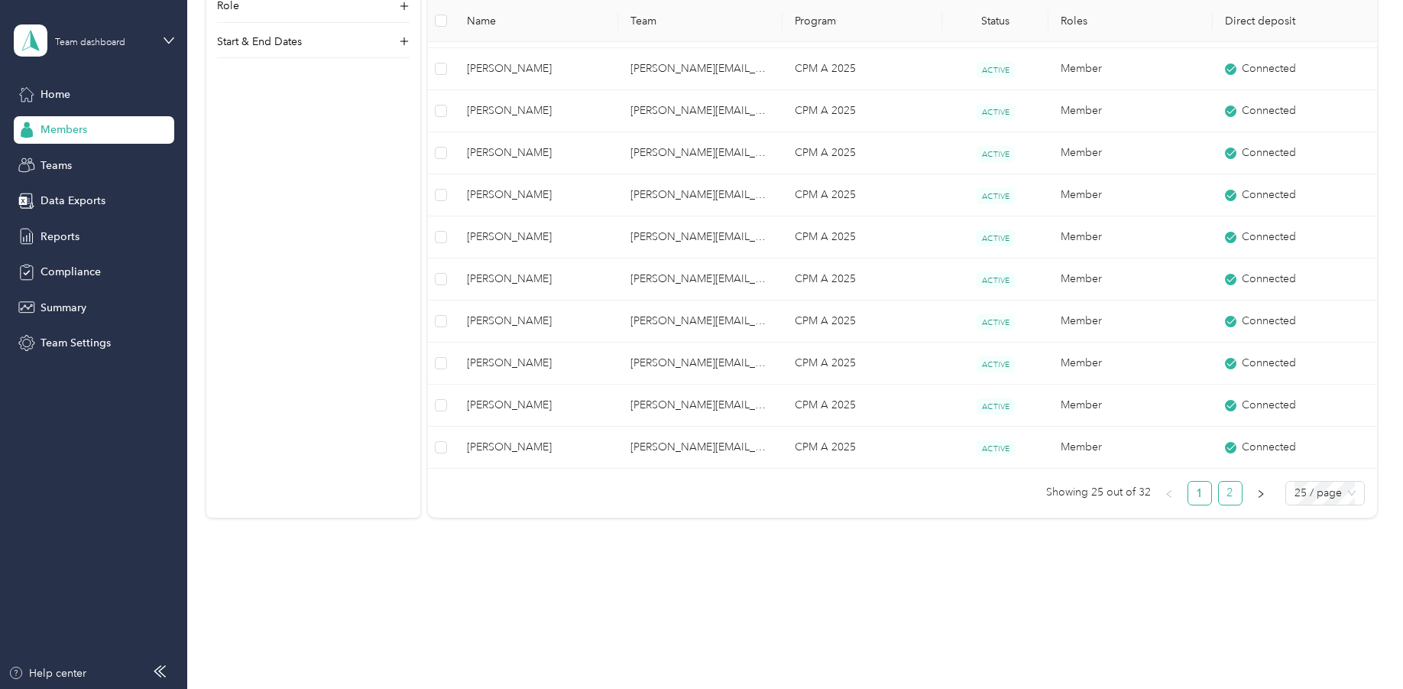
click at [1228, 493] on link "2" at bounding box center [1230, 492] width 23 height 23
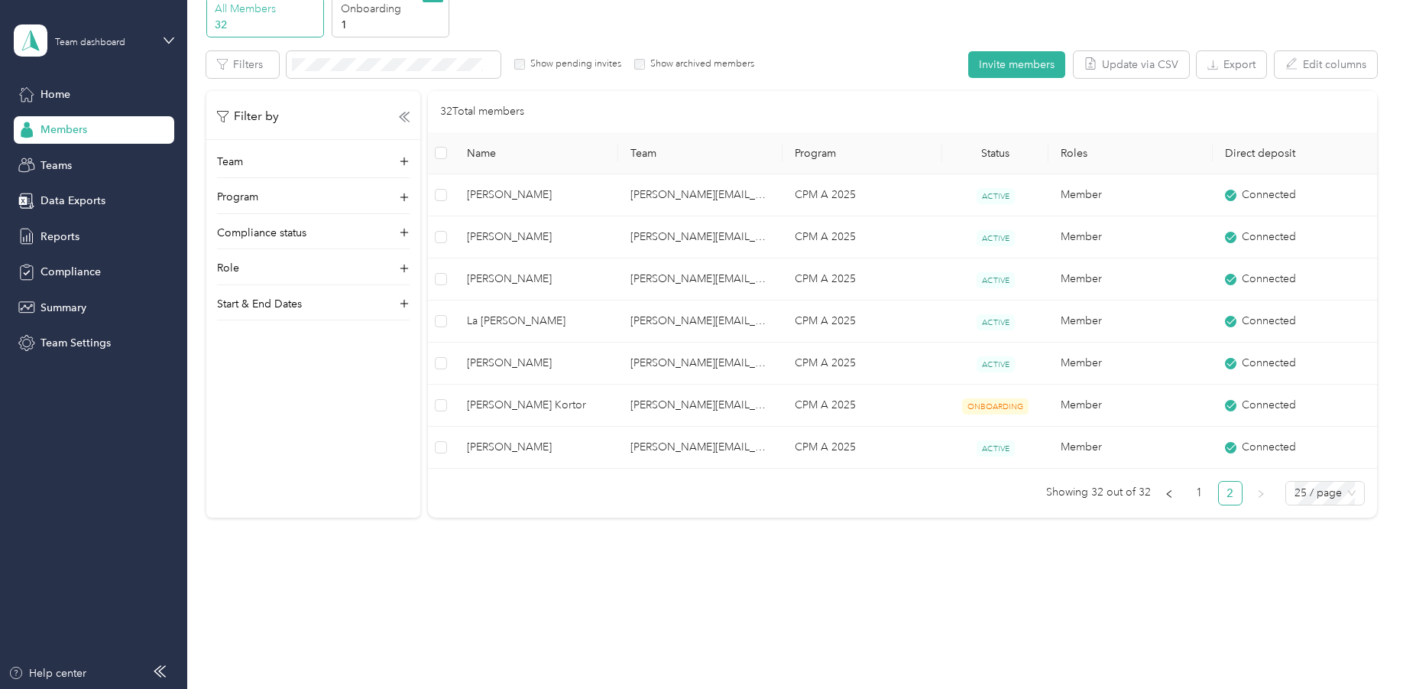
scroll to position [71, 0]
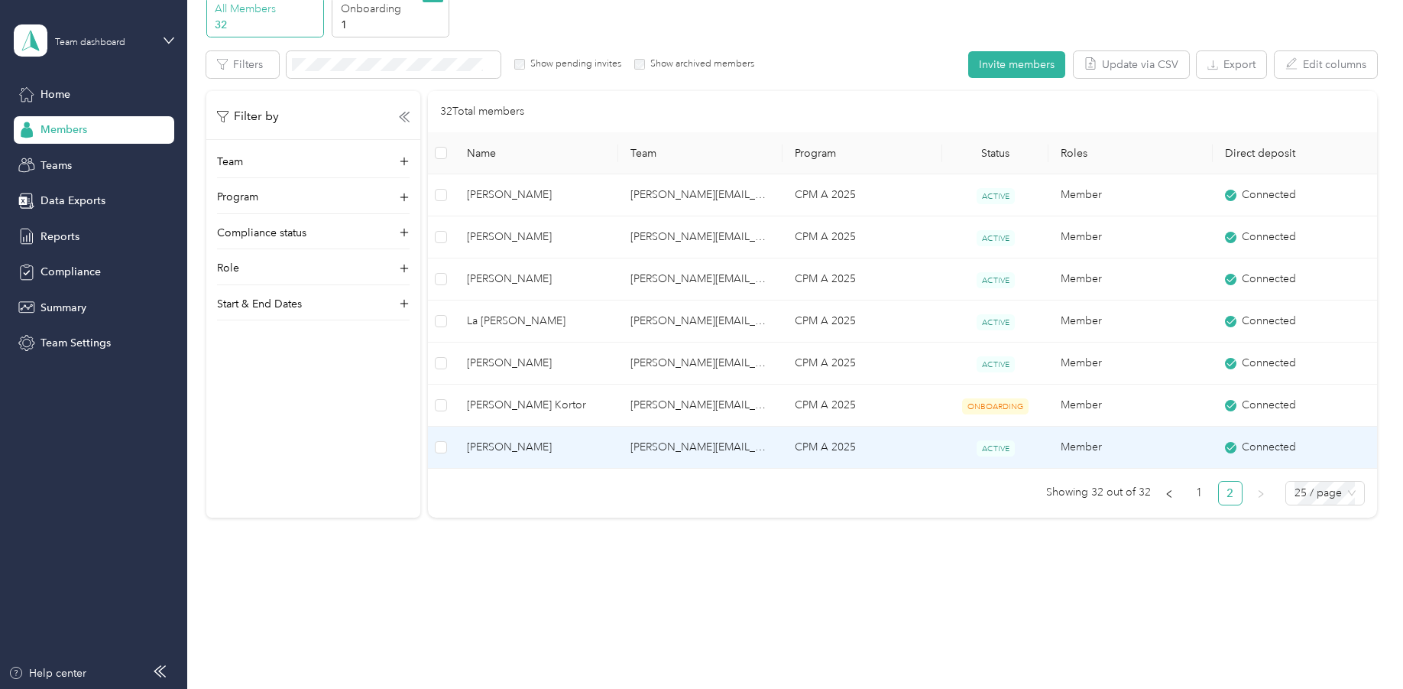
click at [500, 443] on span "[PERSON_NAME]" at bounding box center [537, 447] width 140 height 17
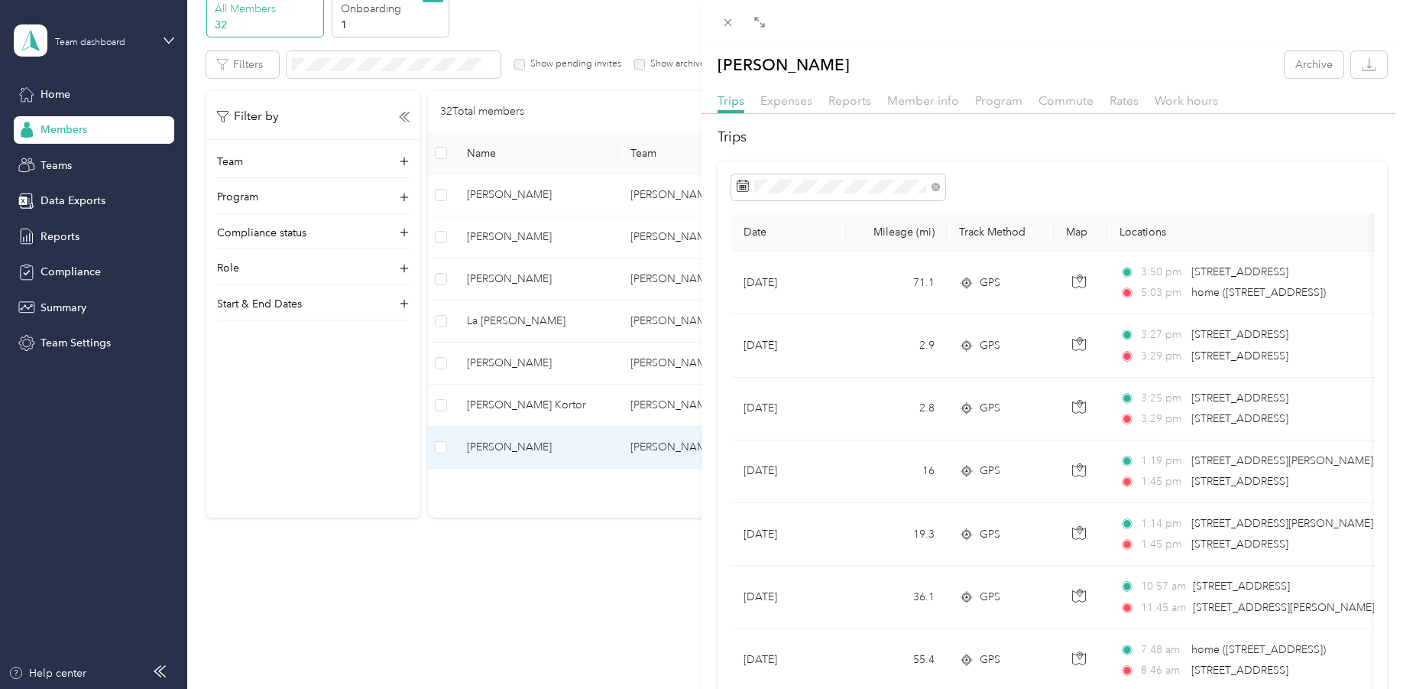
click at [854, 99] on span "Reports" at bounding box center [849, 100] width 43 height 15
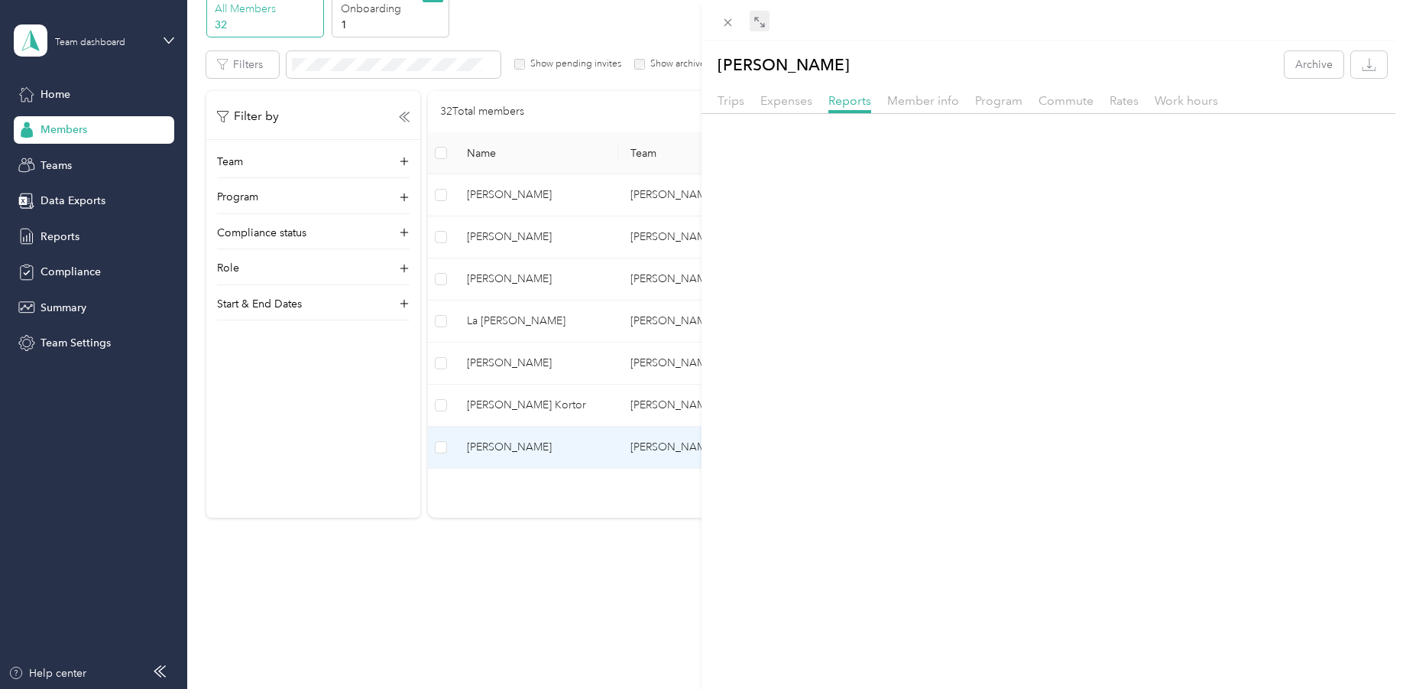
click at [764, 27] on icon at bounding box center [762, 24] width 5 height 5
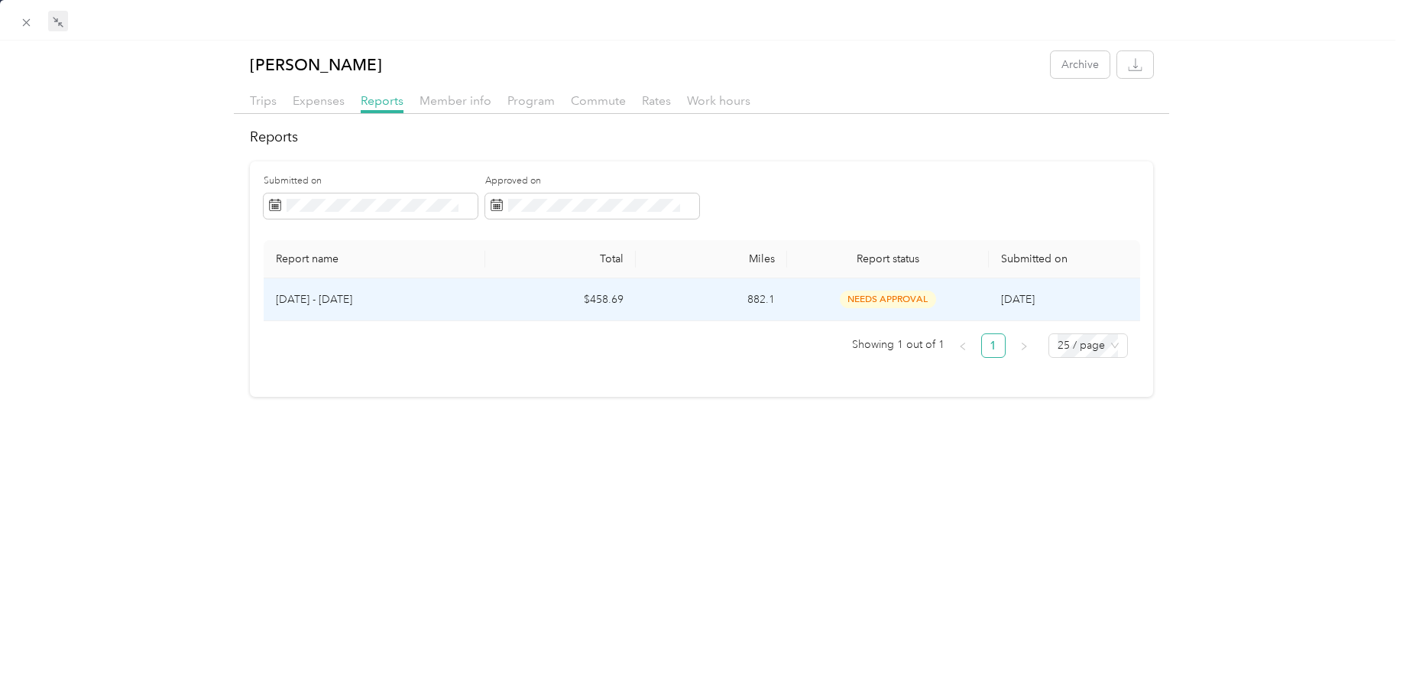
click at [316, 294] on p "[DATE] - [DATE]" at bounding box center [374, 299] width 197 height 17
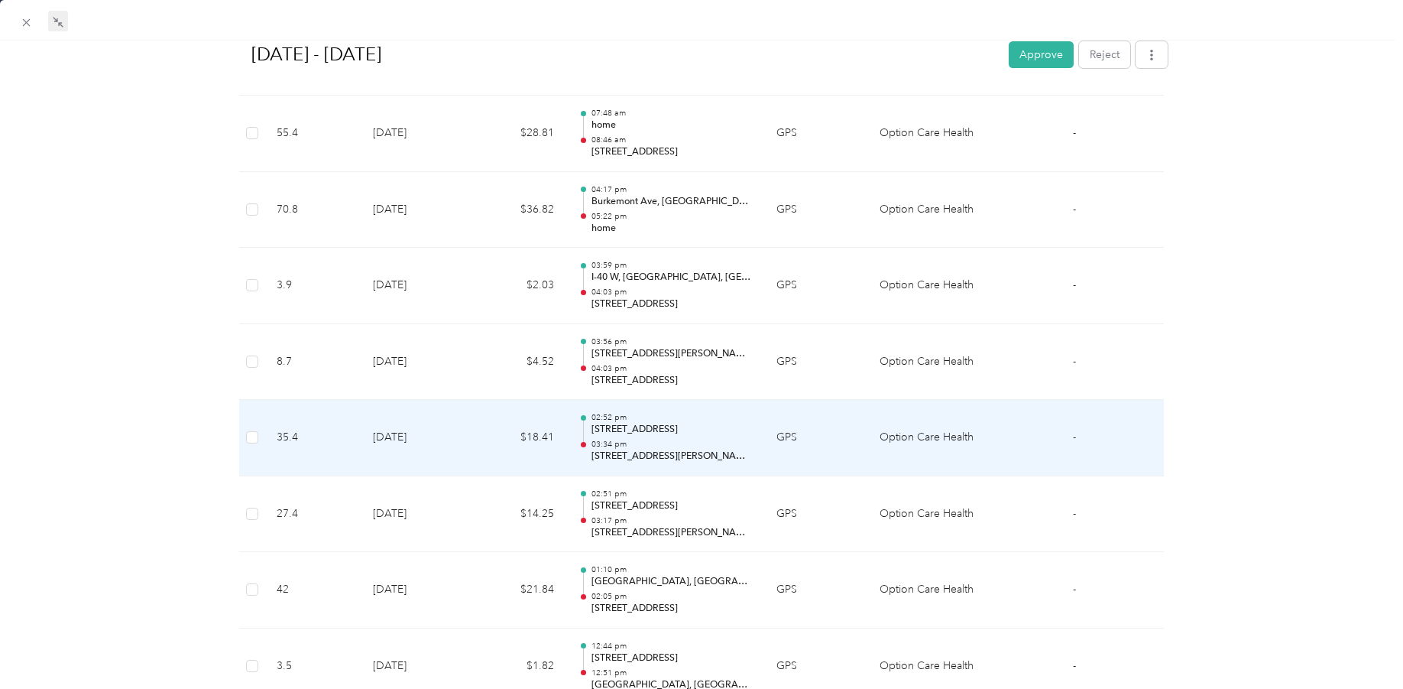
scroll to position [917, 0]
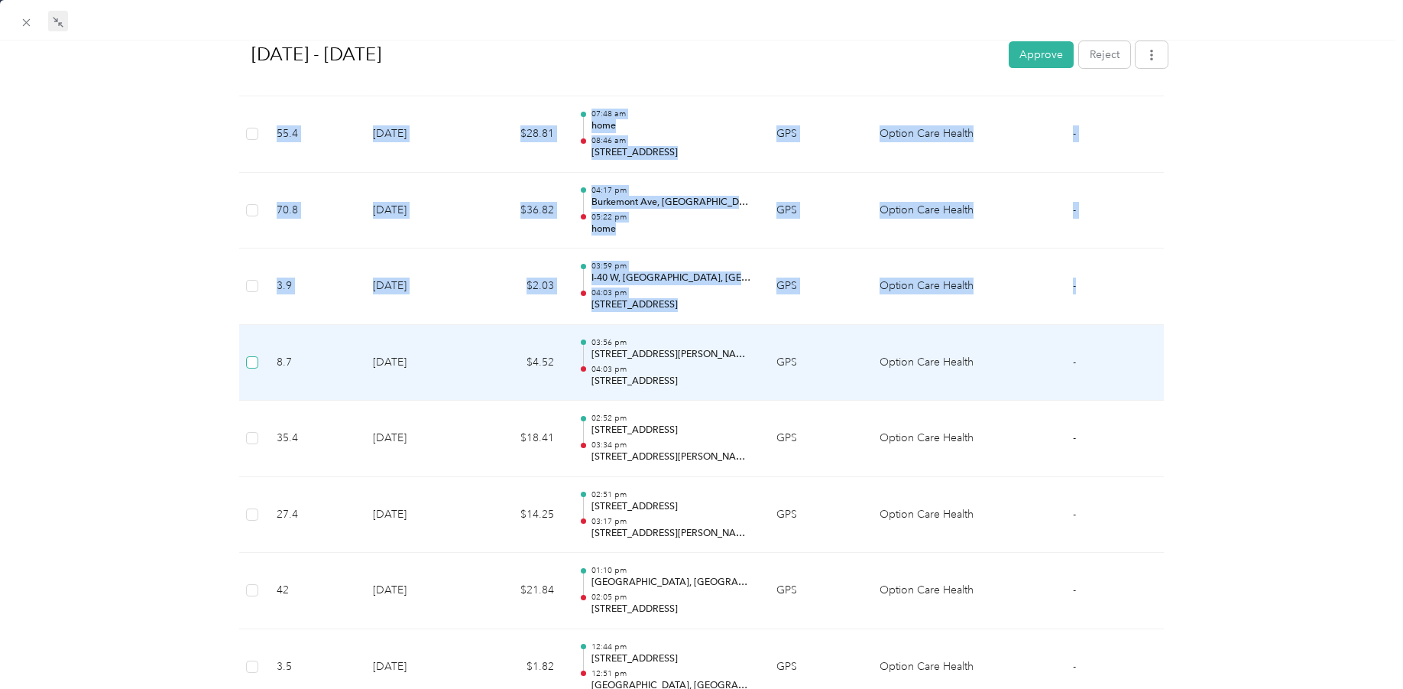
drag, startPoint x: 225, startPoint y: 264, endPoint x: 246, endPoint y: 370, distance: 107.5
click at [255, 381] on div "BACK [PERSON_NAME] Reports [DATE] - [DATE] [DATE] - [DATE] Approve Reject Needs…" at bounding box center [701, 340] width 1403 height 2412
click at [322, 355] on td "8.7" at bounding box center [312, 363] width 96 height 76
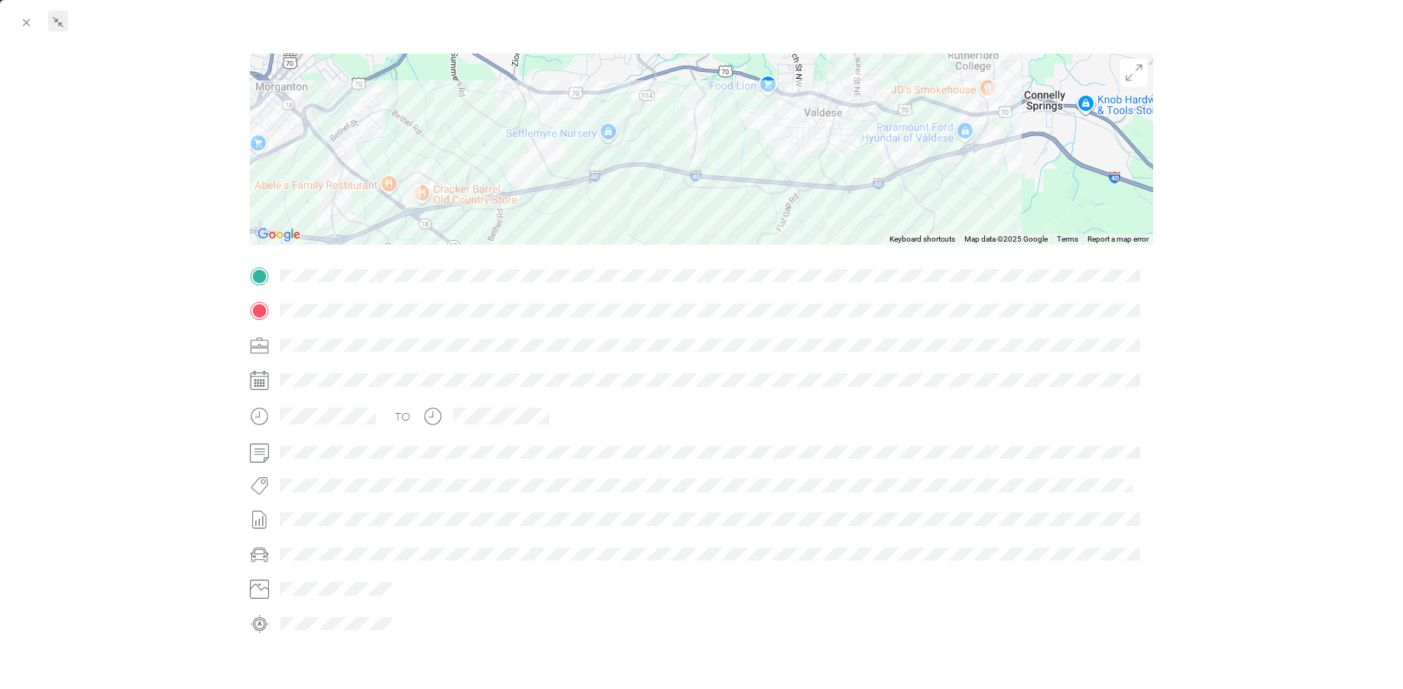
scroll to position [0, 0]
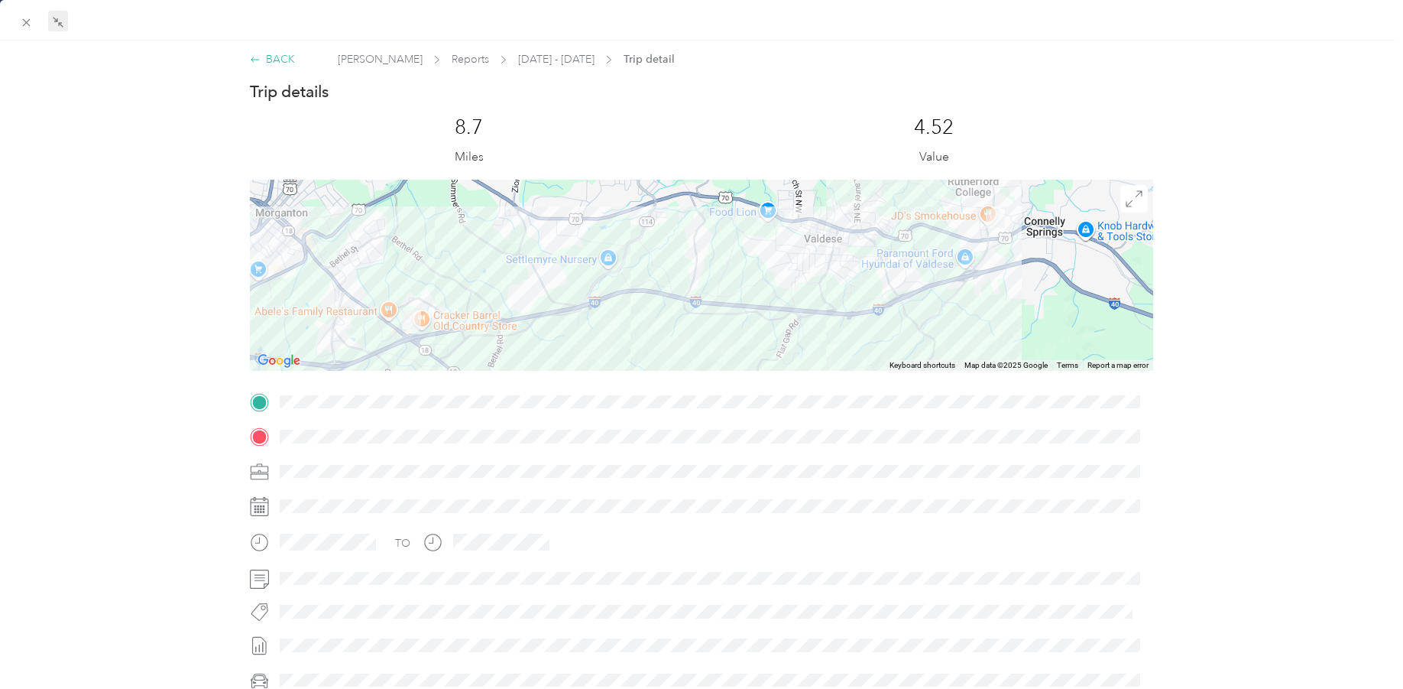
click at [271, 57] on div "BACK" at bounding box center [272, 59] width 45 height 16
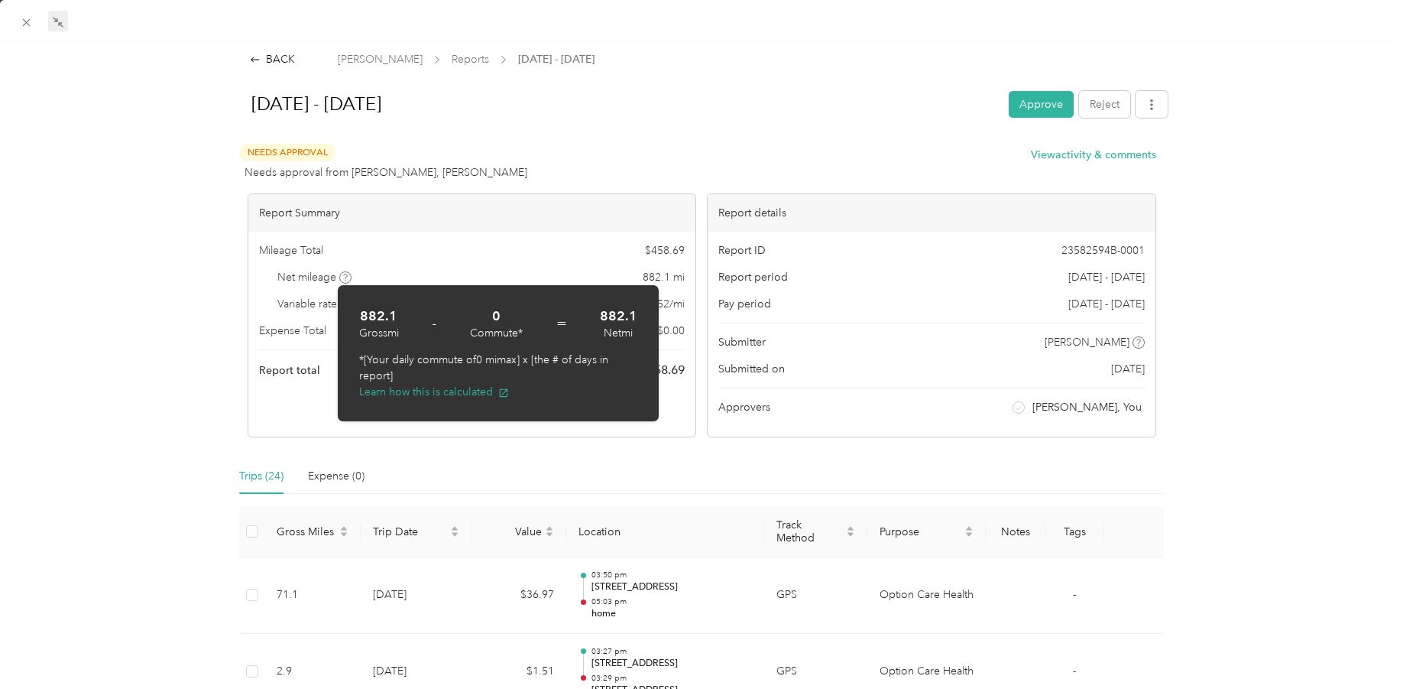
click at [666, 102] on h1 "[DATE] - [DATE]" at bounding box center [616, 104] width 763 height 37
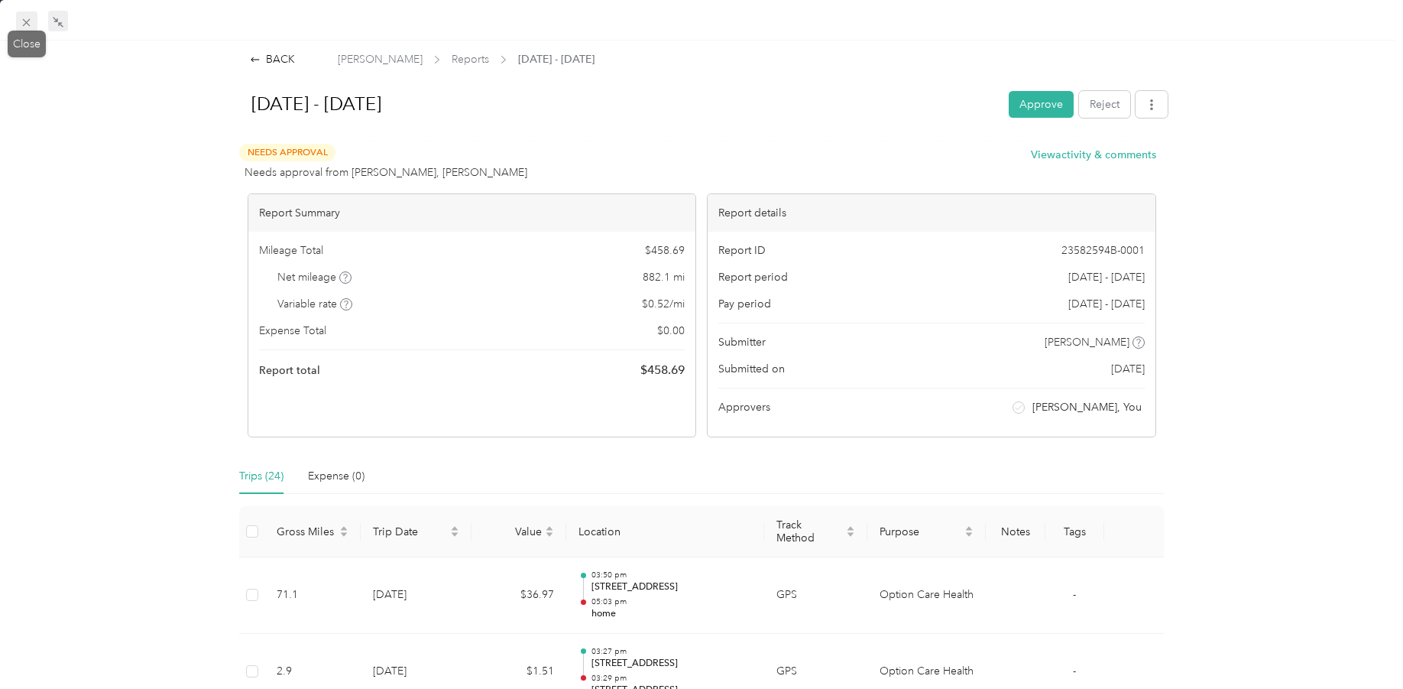
click at [27, 19] on icon at bounding box center [26, 22] width 13 height 13
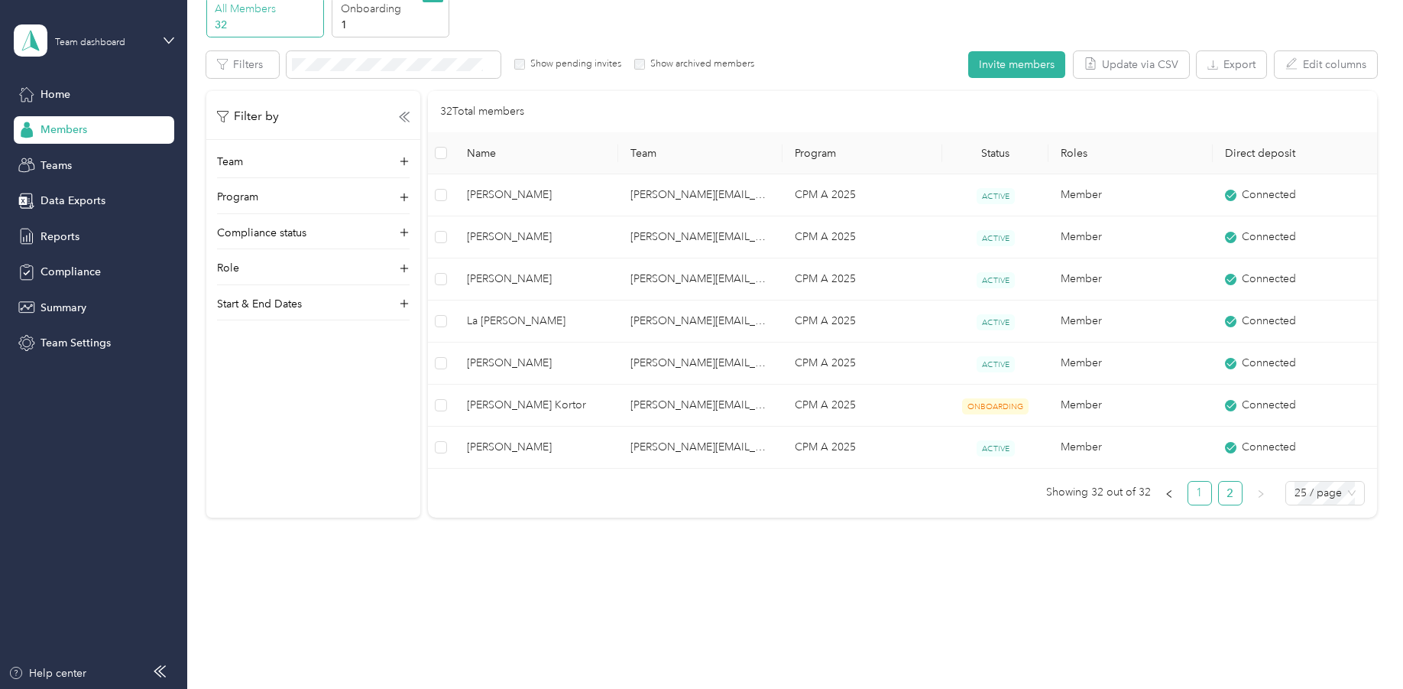
click at [1192, 488] on link "1" at bounding box center [1199, 492] width 23 height 23
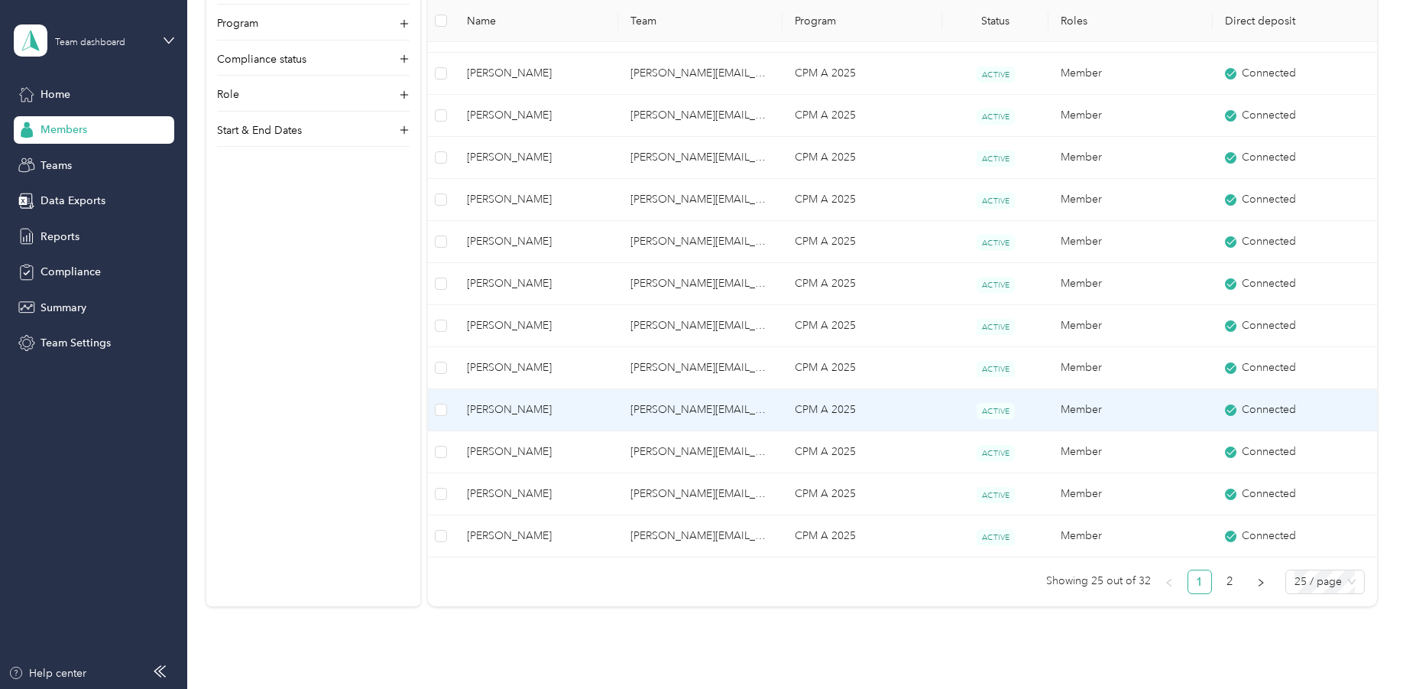
scroll to position [759, 0]
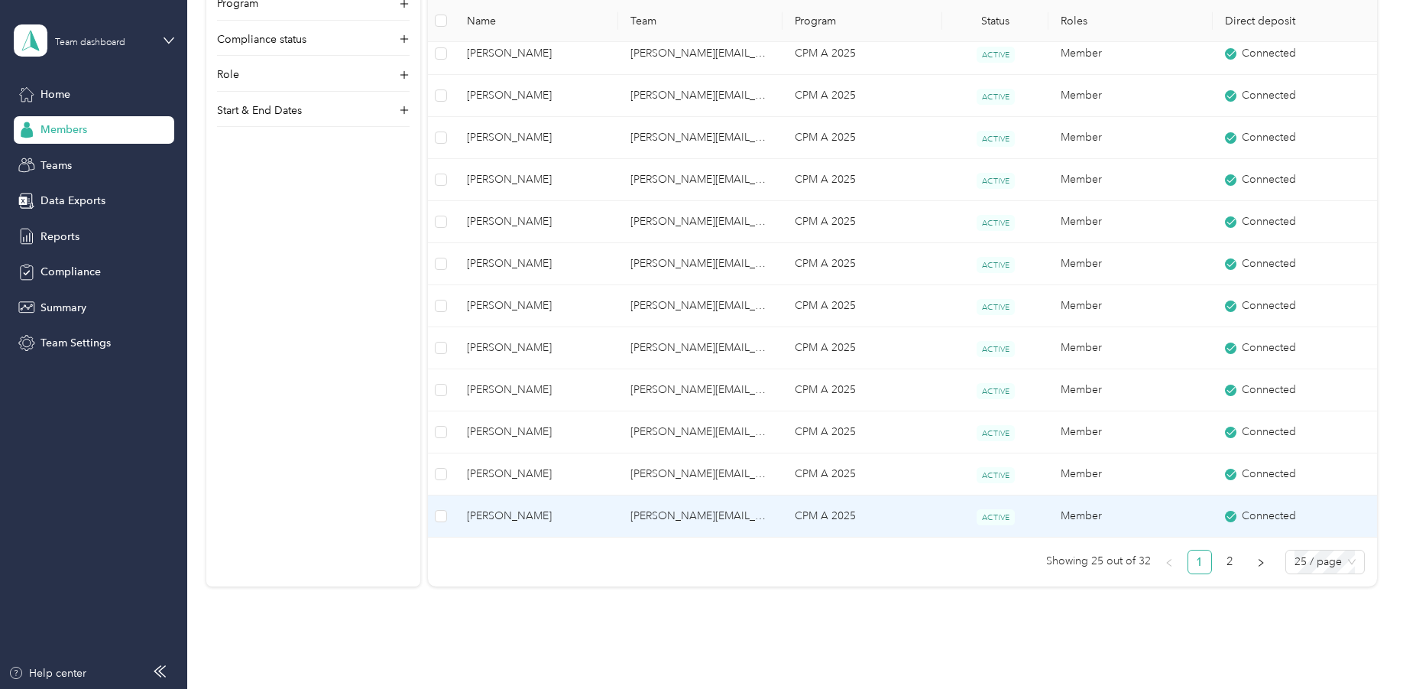
click at [513, 516] on span "[PERSON_NAME]" at bounding box center [537, 515] width 140 height 17
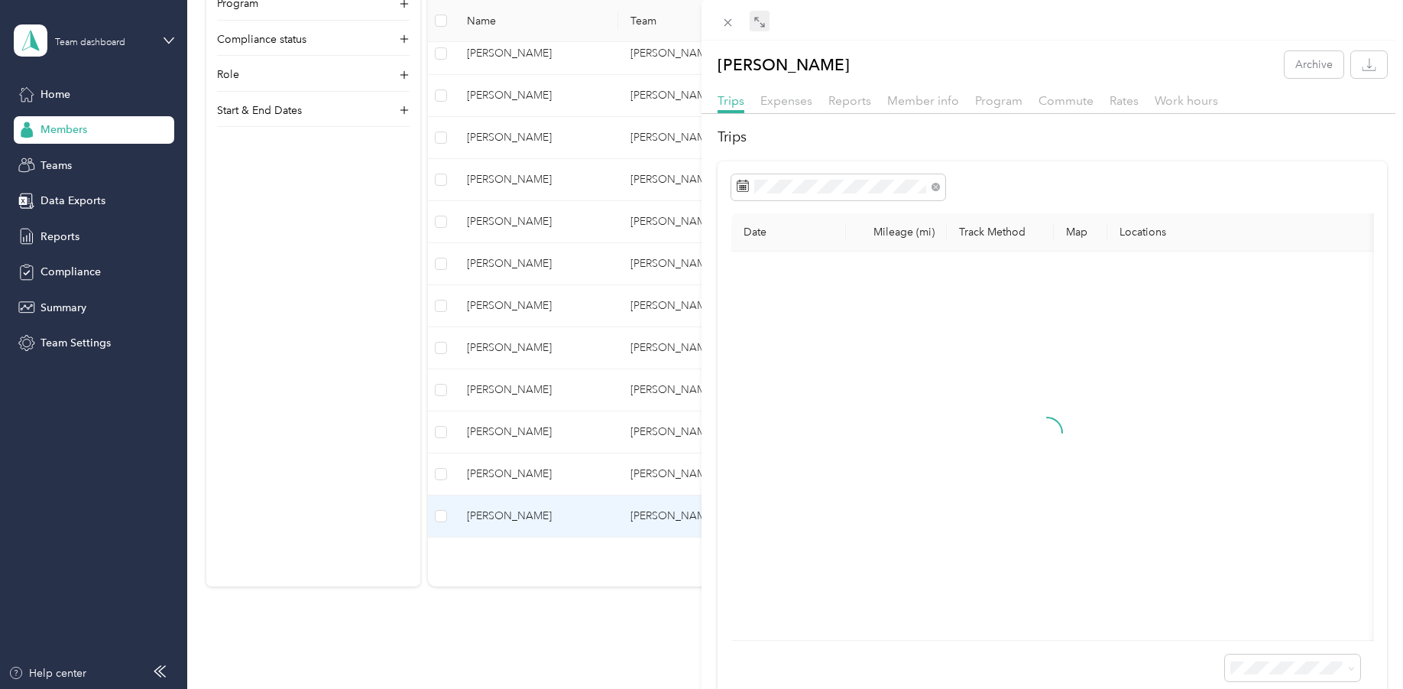
click at [757, 21] on icon at bounding box center [760, 22] width 12 height 12
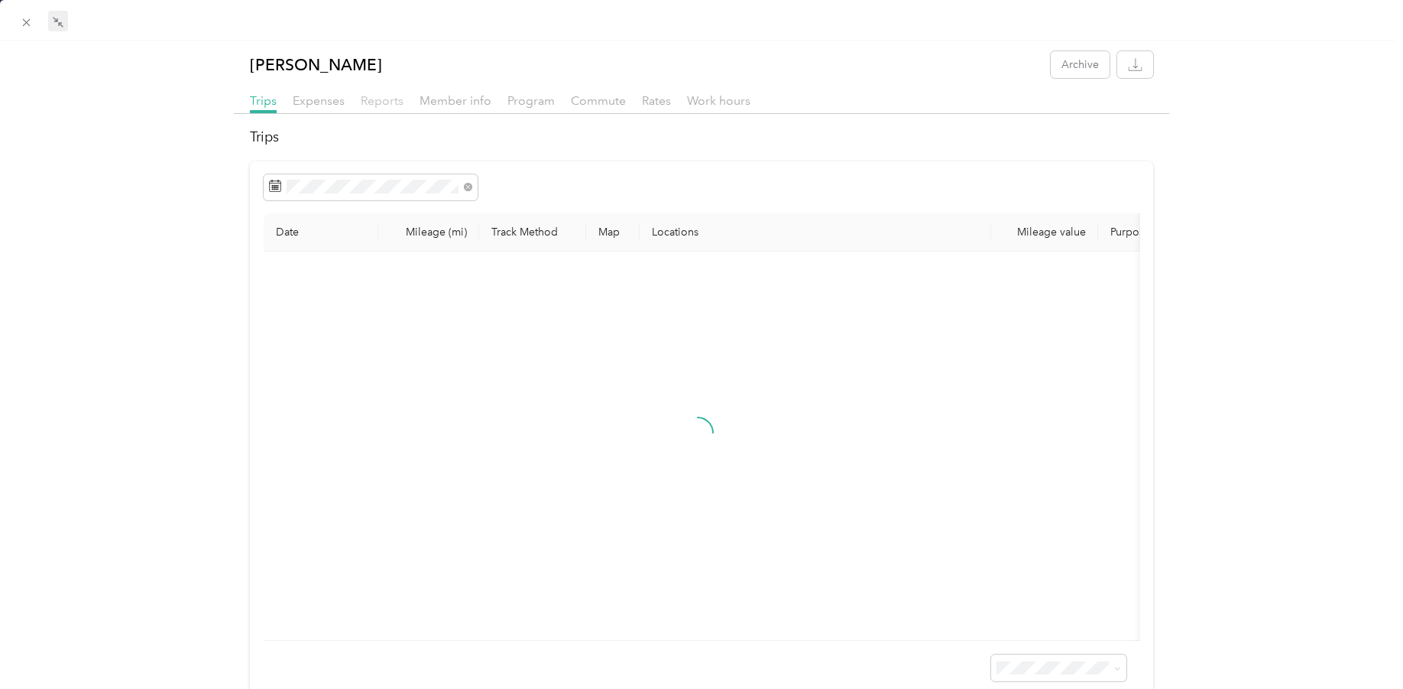
click at [387, 101] on span "Reports" at bounding box center [382, 100] width 43 height 15
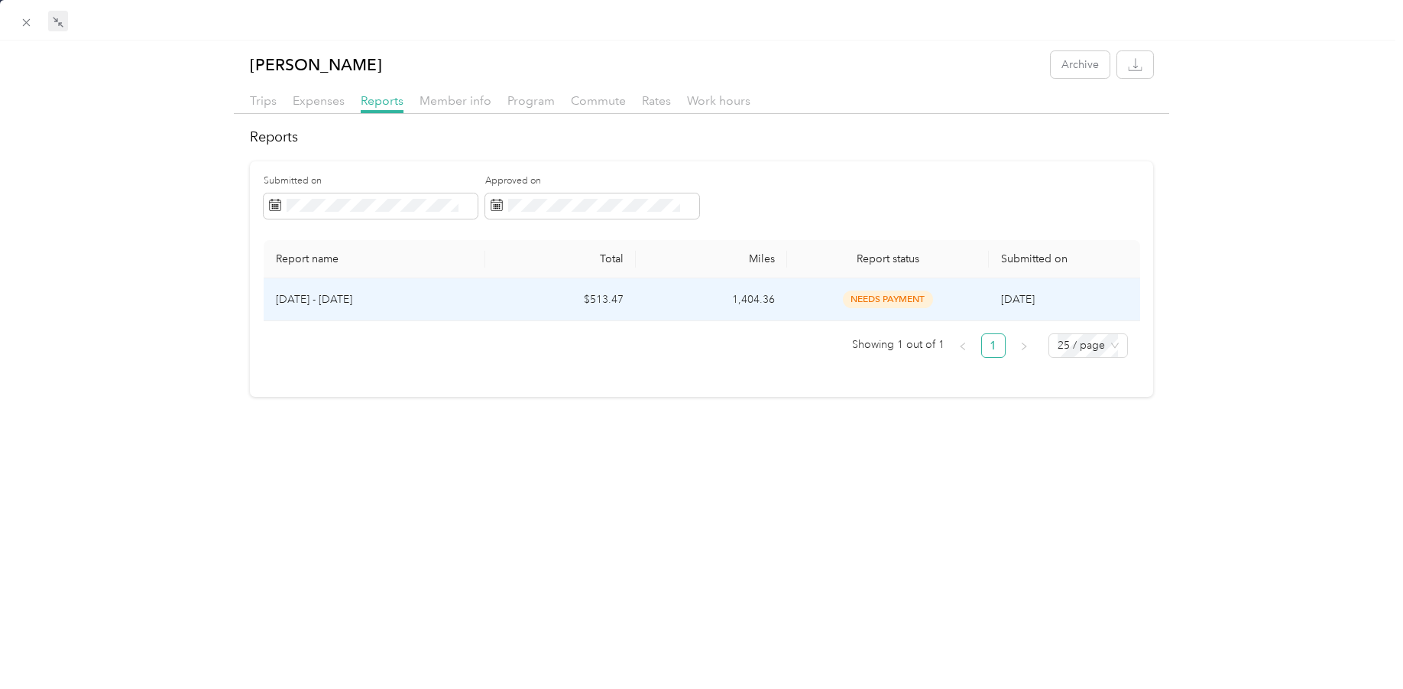
click at [338, 292] on p "[DATE] - [DATE]" at bounding box center [374, 299] width 197 height 17
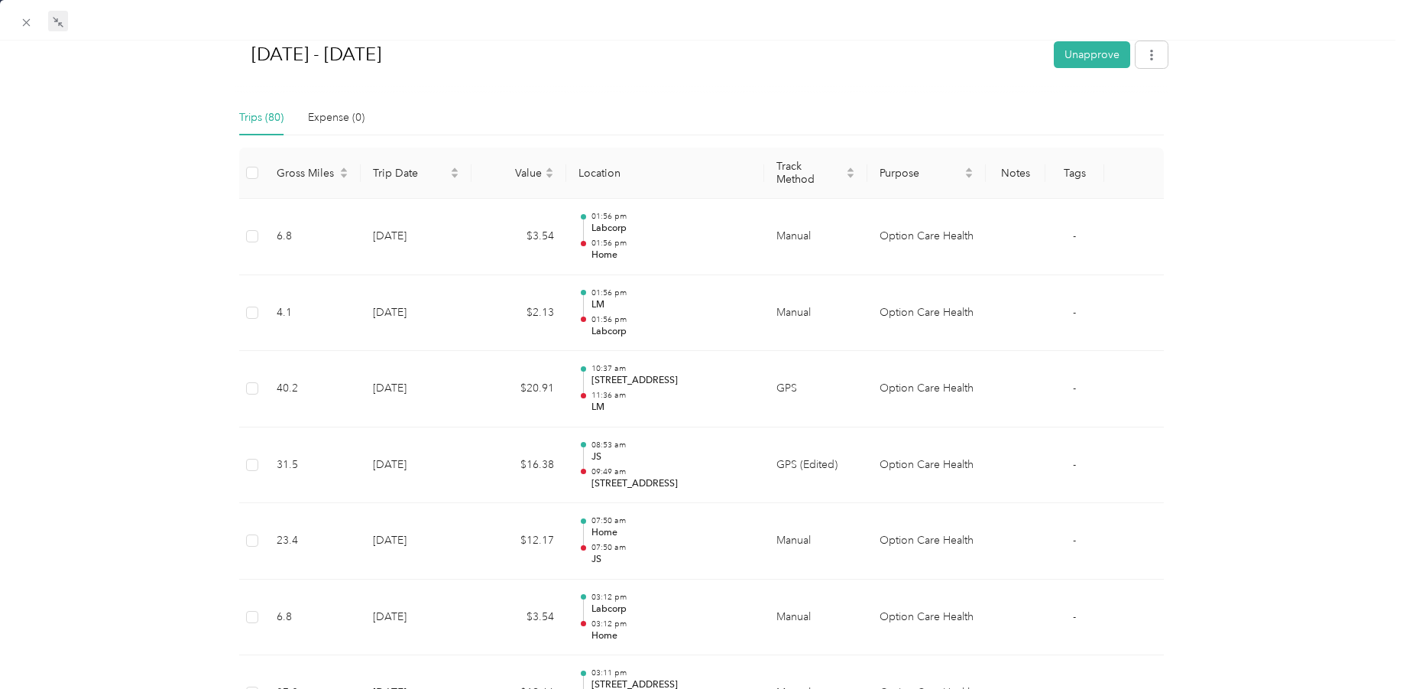
scroll to position [229, 0]
